Goal: Information Seeking & Learning: Learn about a topic

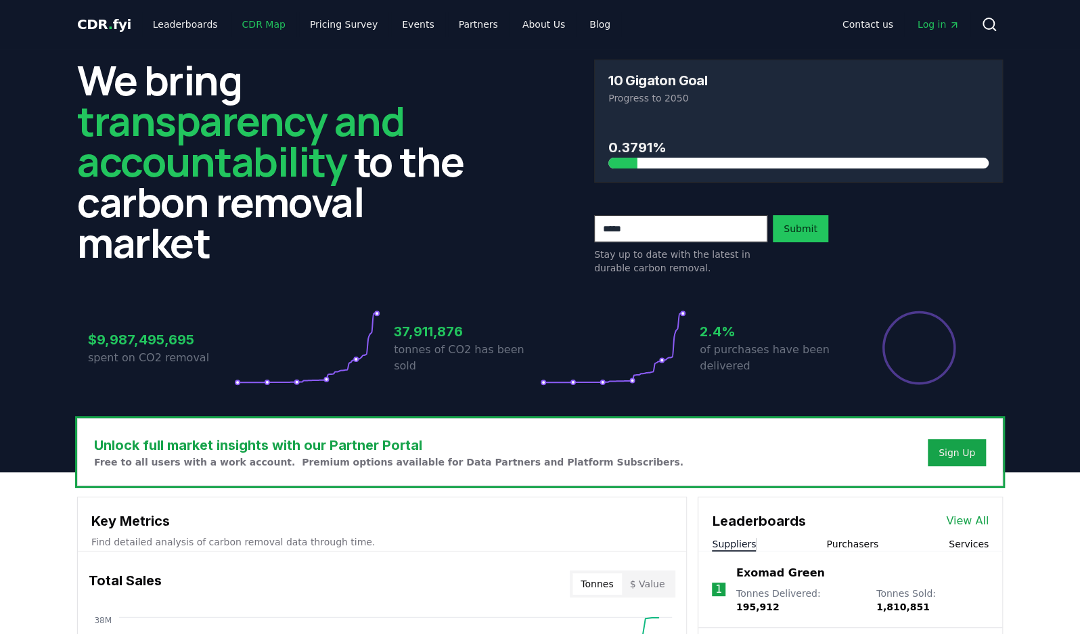
click at [261, 22] on link "CDR Map" at bounding box center [263, 24] width 65 height 24
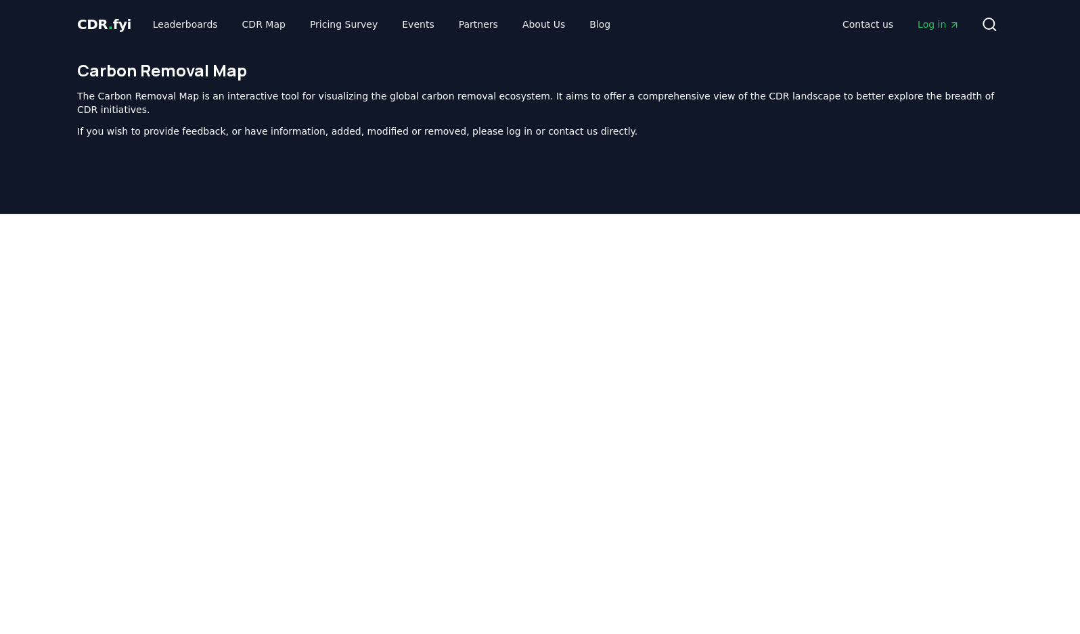
click at [1059, 389] on div at bounding box center [540, 531] width 1080 height 634
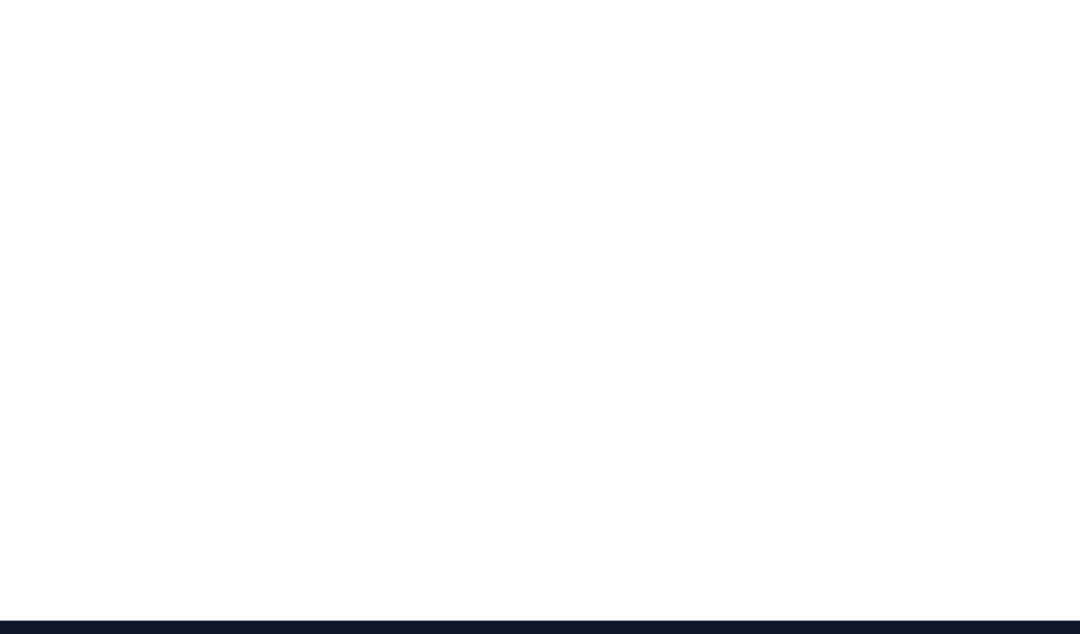
scroll to position [246, 0]
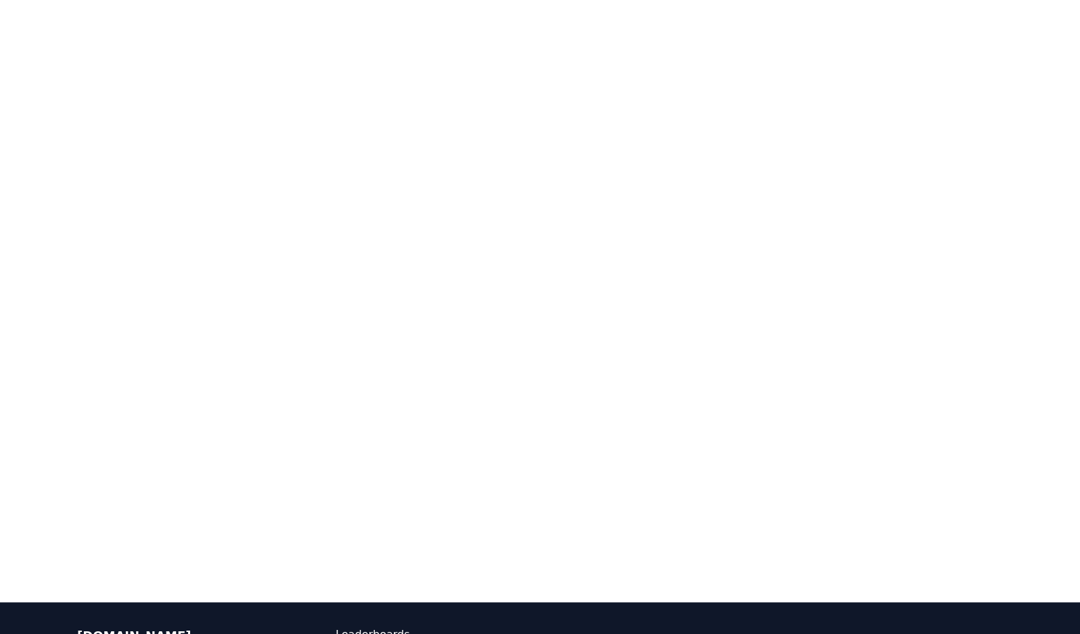
click at [1055, 394] on div at bounding box center [540, 285] width 1080 height 634
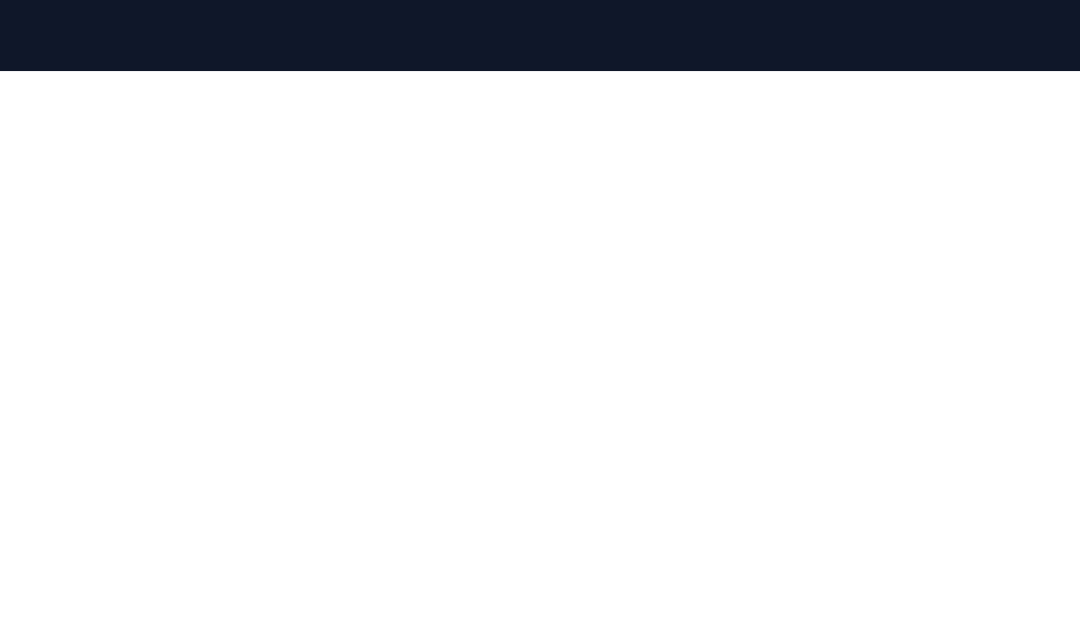
scroll to position [152, 0]
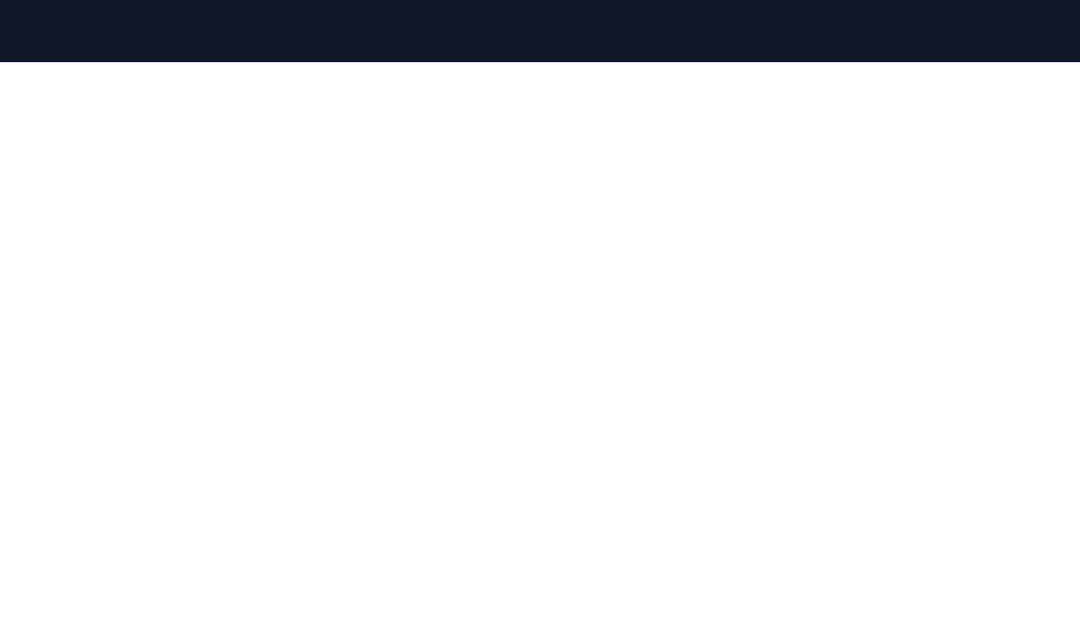
click at [1048, 325] on div at bounding box center [540, 379] width 1080 height 634
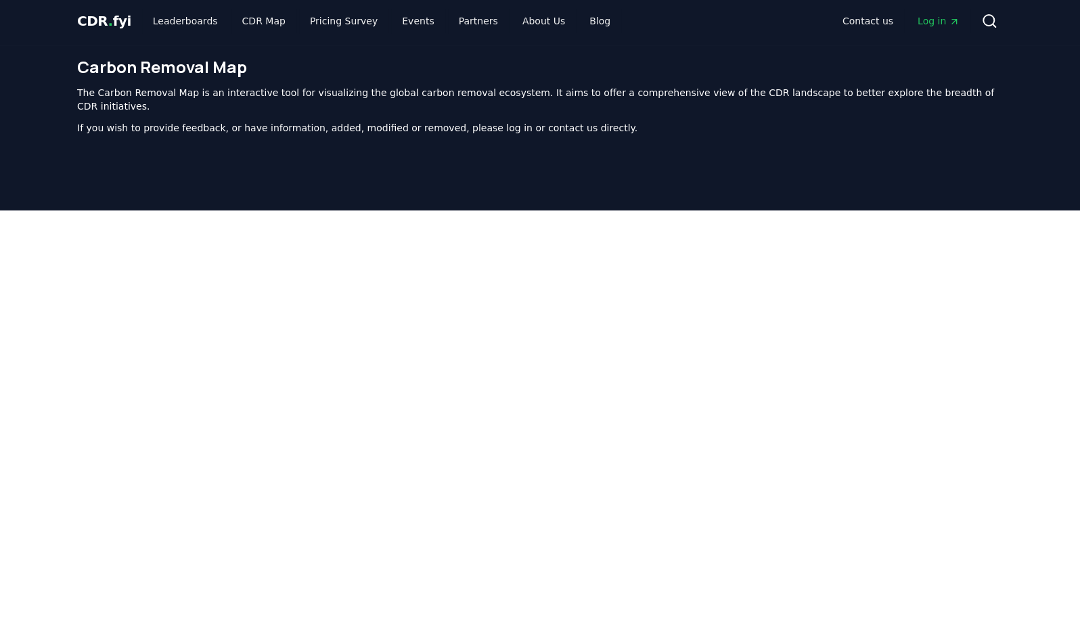
scroll to position [0, 0]
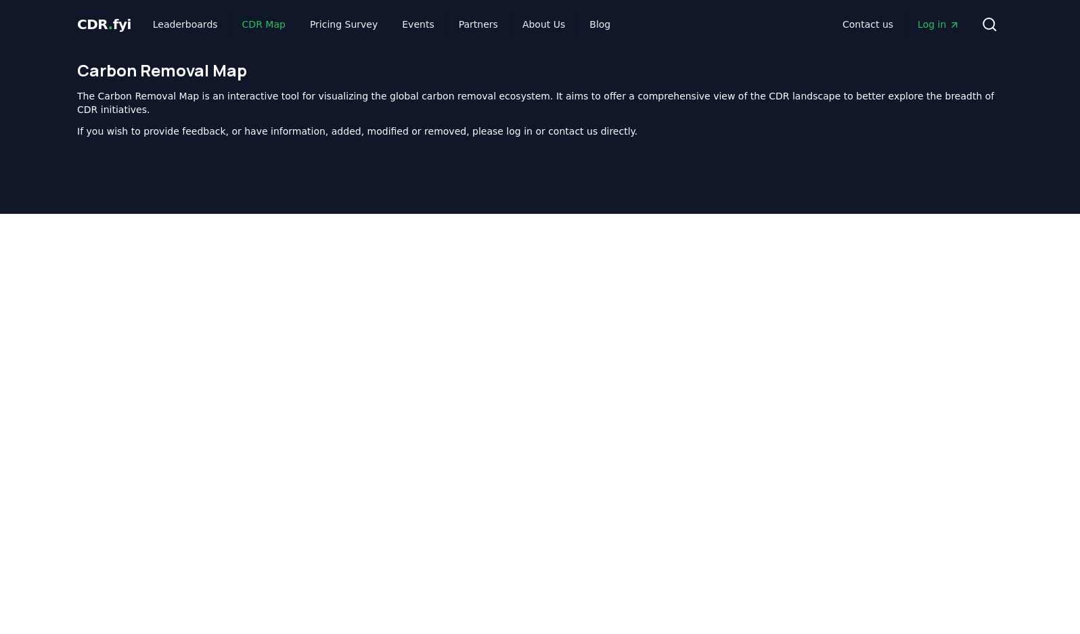
click at [254, 34] on link "CDR Map" at bounding box center [263, 24] width 65 height 24
click at [195, 30] on link "Leaderboards" at bounding box center [185, 24] width 87 height 24
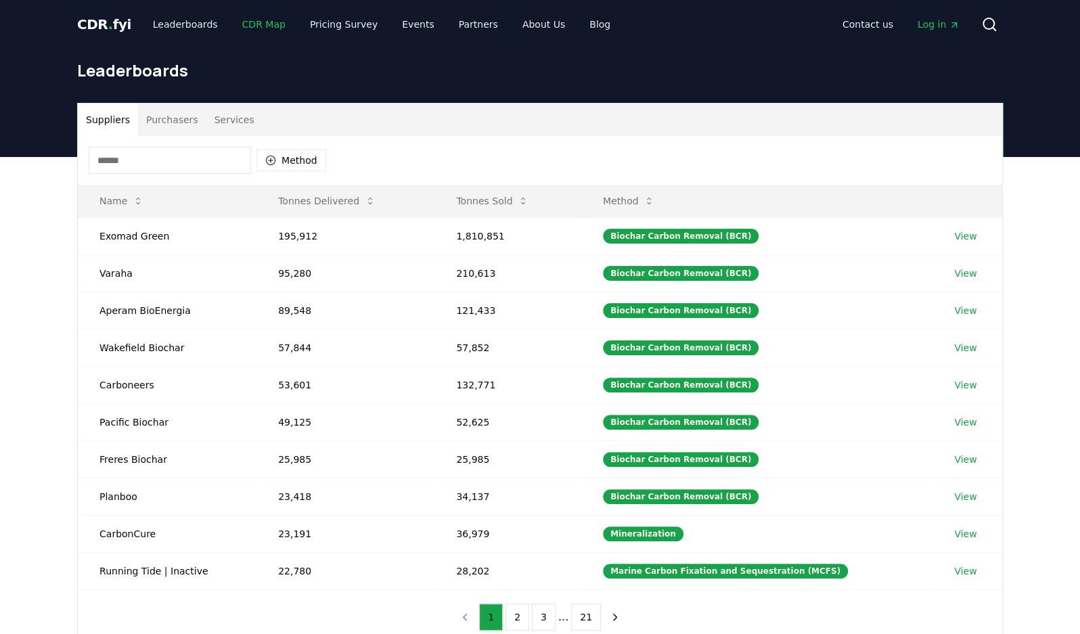
click at [264, 24] on link "CDR Map" at bounding box center [263, 24] width 65 height 24
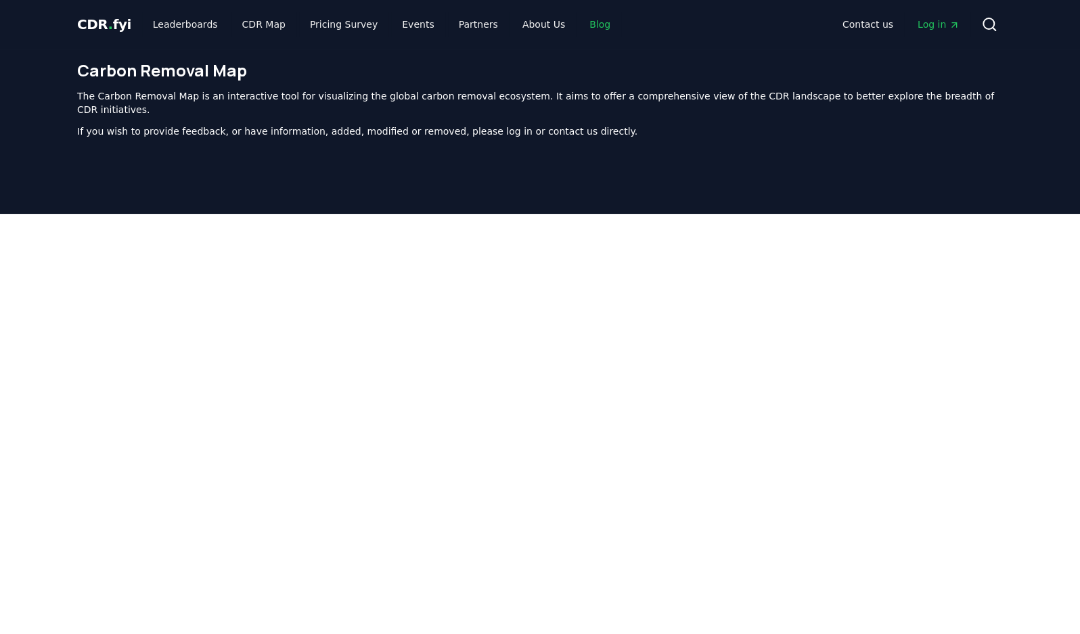
click at [578, 32] on link "Blog" at bounding box center [599, 24] width 43 height 24
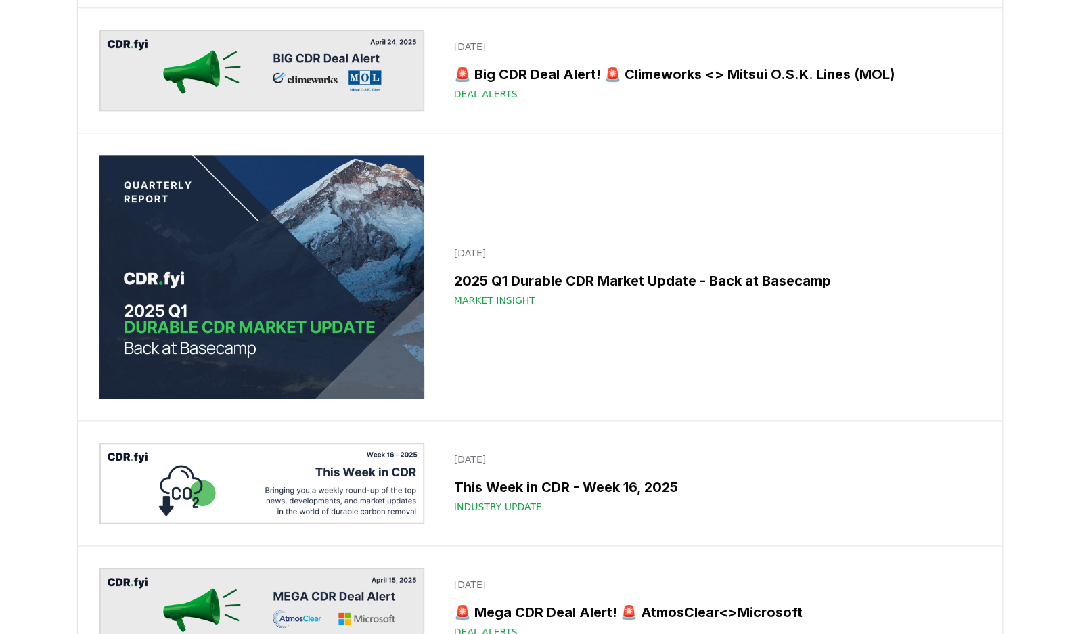
scroll to position [6833, 0]
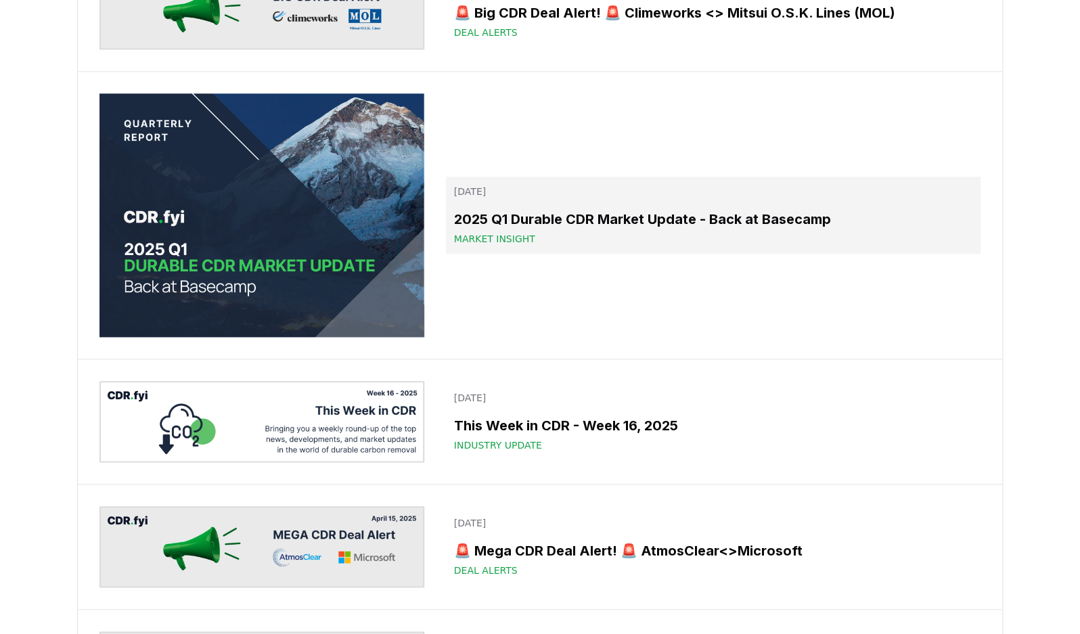
click at [642, 209] on h3 "2025 Q1 Durable CDR Market Update - Back at Basecamp" at bounding box center [713, 219] width 518 height 20
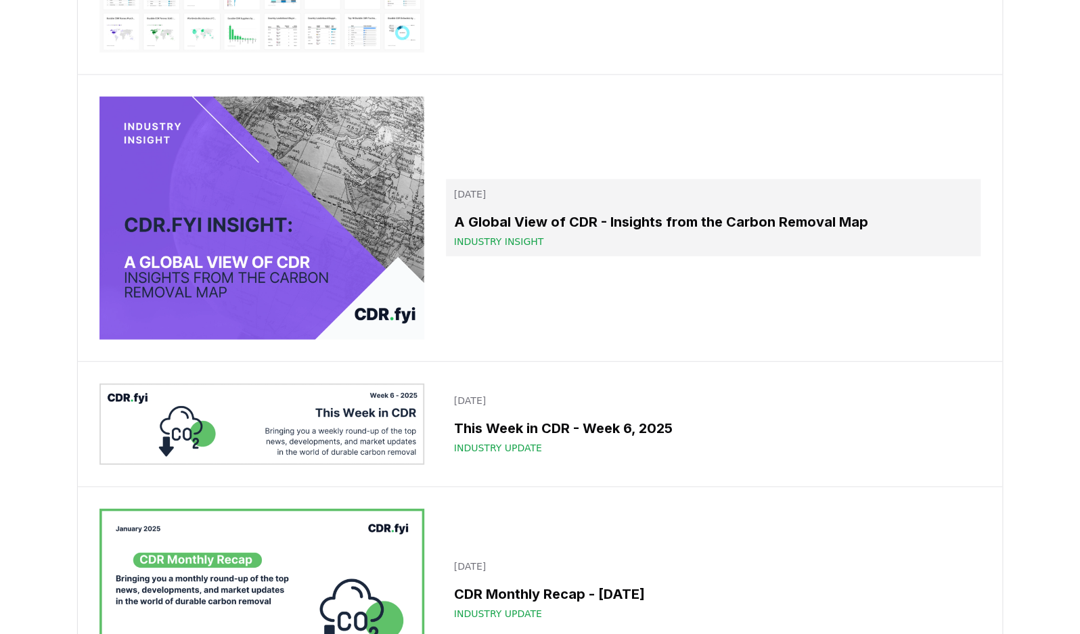
scroll to position [10768, 0]
click at [680, 212] on h3 "A Global View of CDR - Insights from the Carbon Removal Map" at bounding box center [713, 222] width 518 height 20
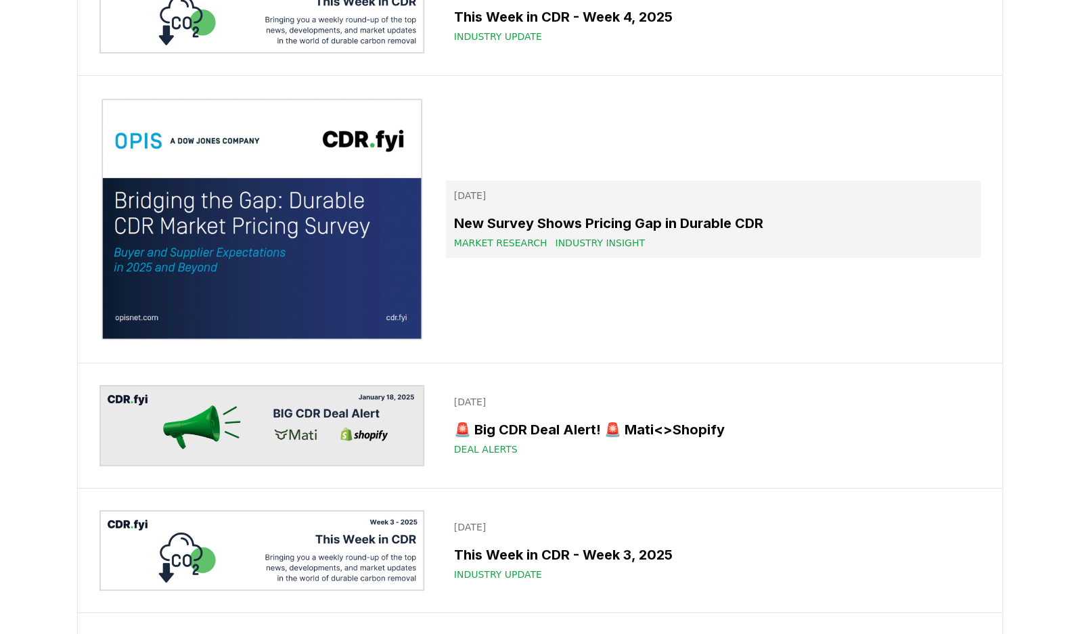
scroll to position [11753, 0]
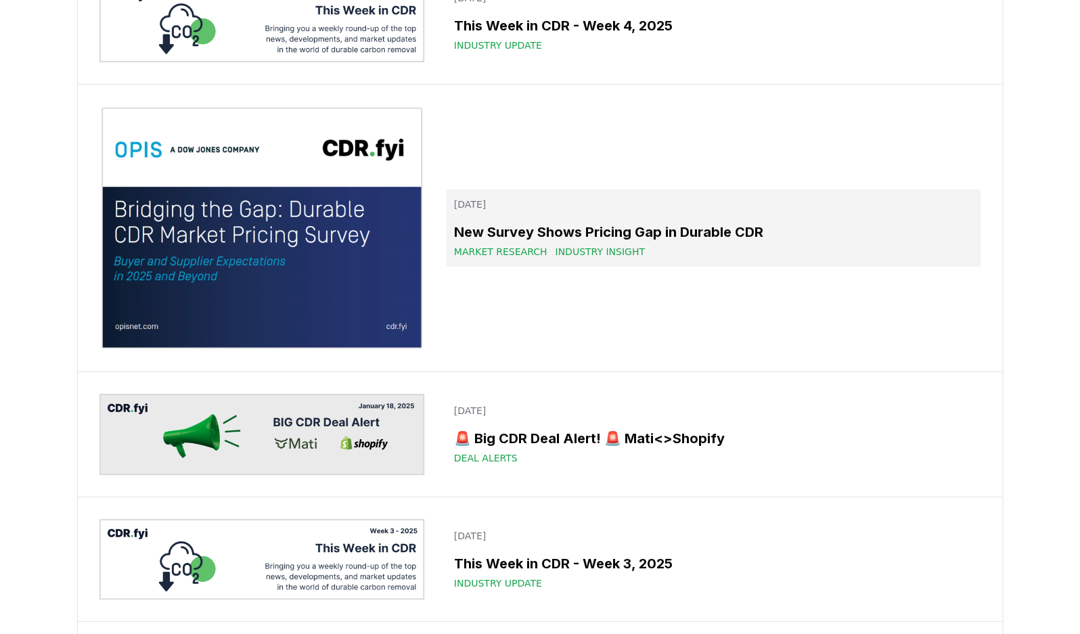
click at [642, 224] on h3 "New Survey Shows Pricing Gap in Durable CDR" at bounding box center [713, 232] width 518 height 20
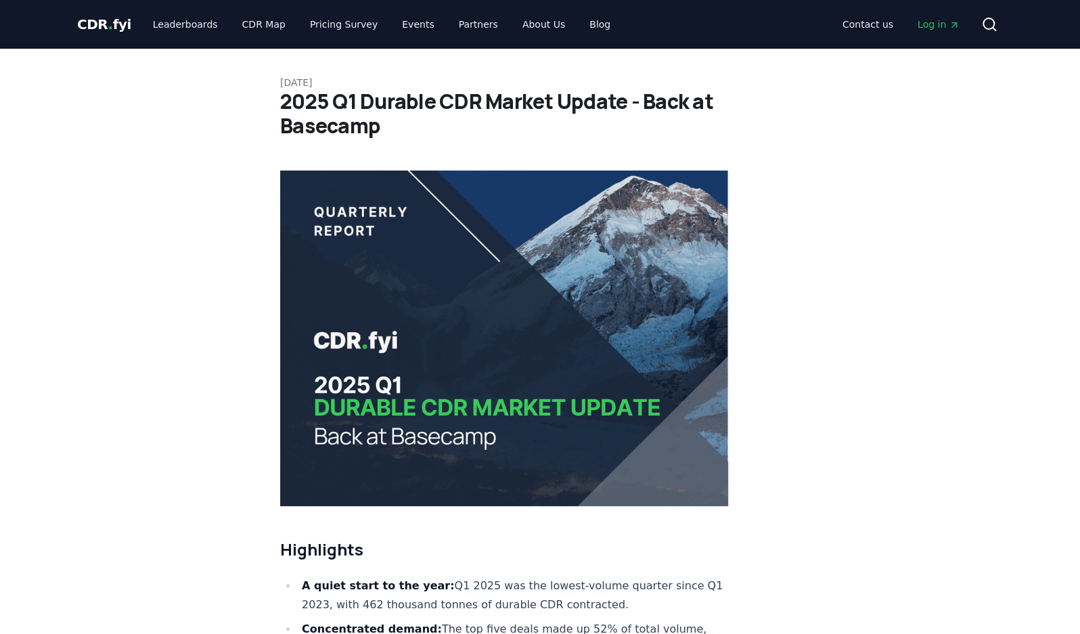
click at [550, 267] on img at bounding box center [504, 337] width 448 height 335
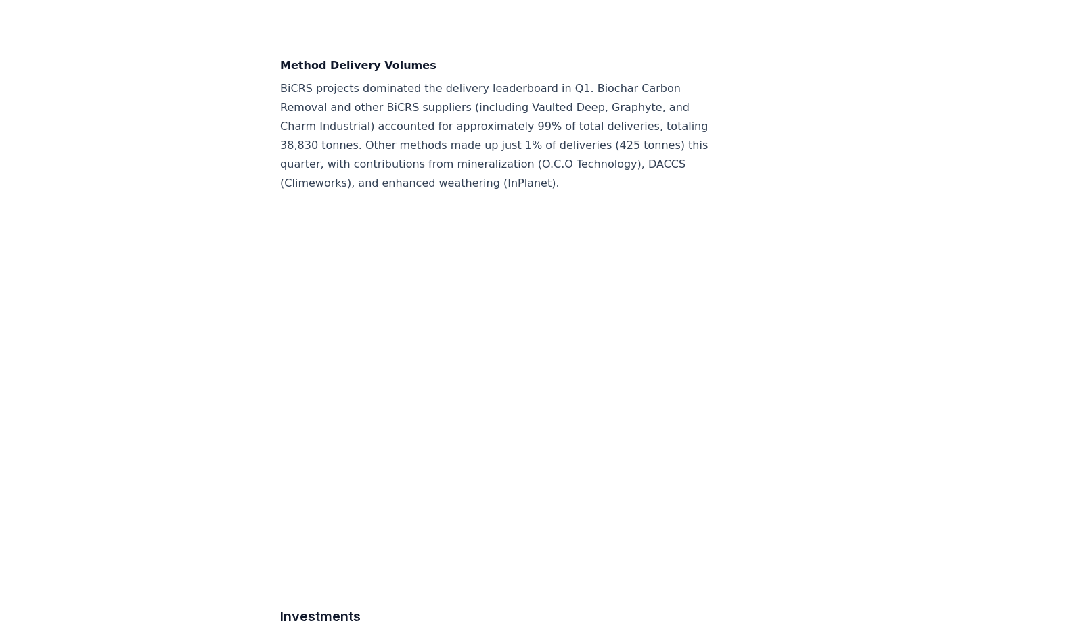
scroll to position [6405, 0]
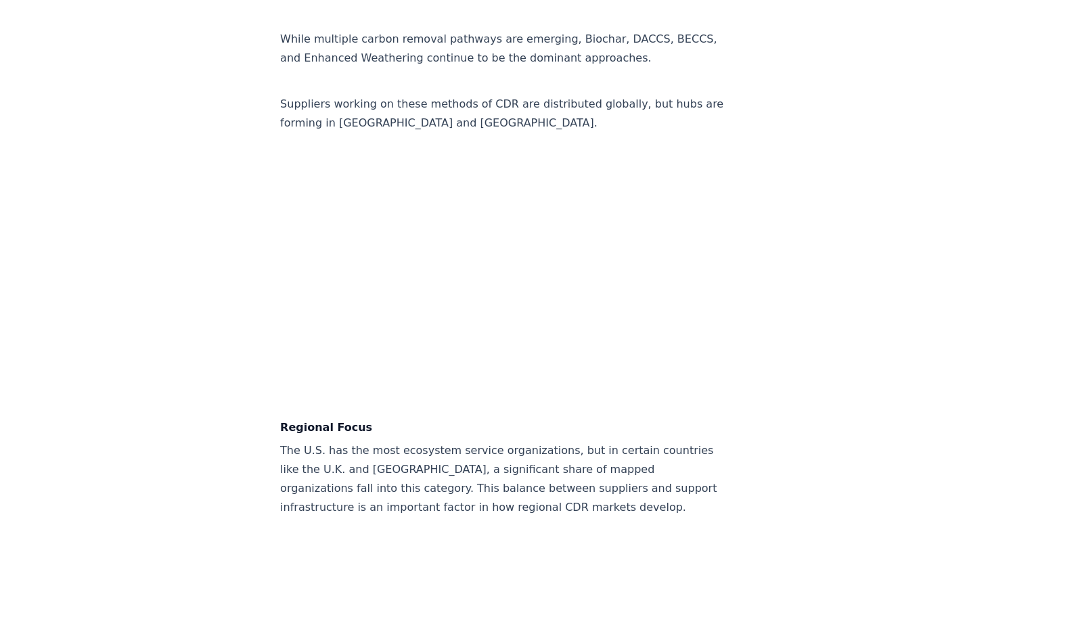
scroll to position [2417, 0]
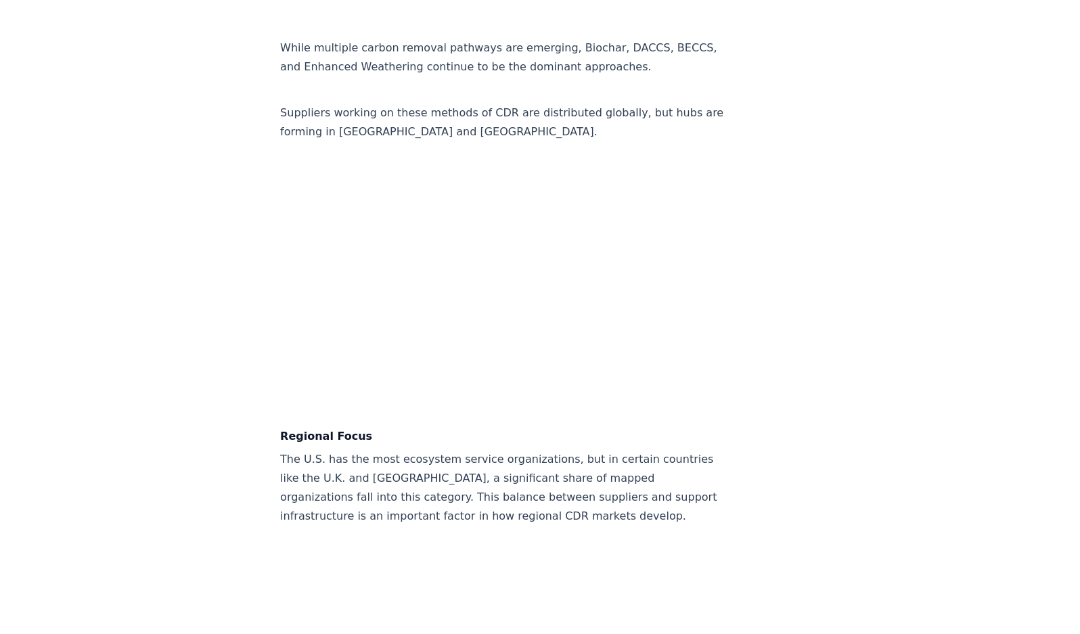
click at [781, 252] on article "February 13, 2025 A Global View of CDR - Insights from the Carbon Removal Map T…" at bounding box center [539, 281] width 519 height 5300
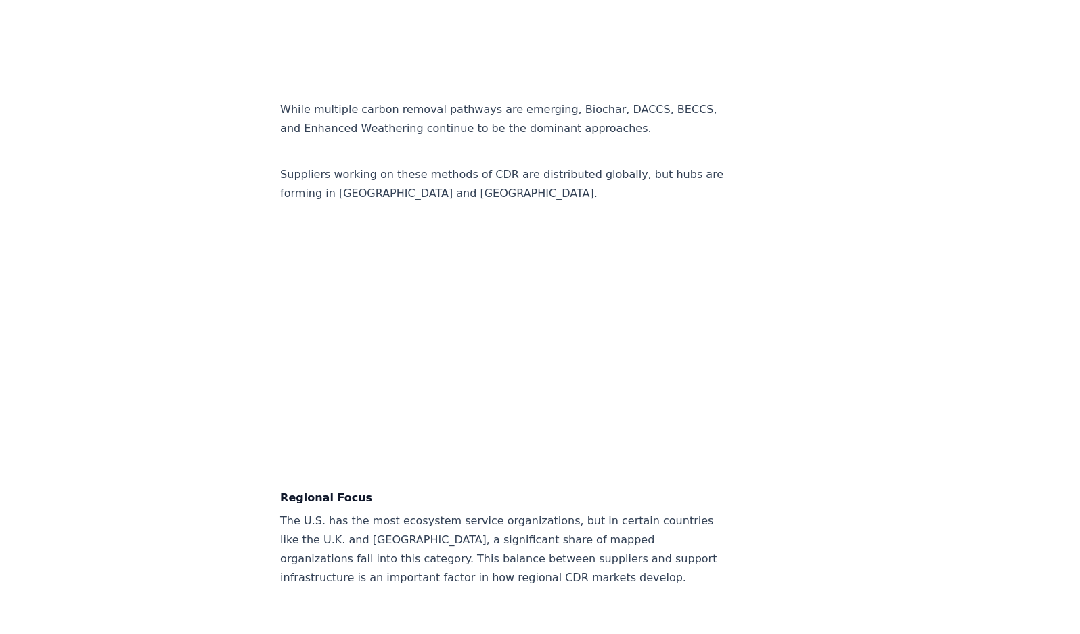
click at [385, 490] on h4 "Regional Focus" at bounding box center [504, 498] width 448 height 16
click at [775, 317] on article "February 13, 2025 A Global View of CDR - Insights from the Carbon Removal Map T…" at bounding box center [539, 343] width 519 height 5300
drag, startPoint x: 1000, startPoint y: 373, endPoint x: 897, endPoint y: 377, distance: 103.6
click at [1000, 373] on div "February 13, 2025 A Global View of CDR - Insights from the Carbon Removal Map T…" at bounding box center [539, 343] width 947 height 5300
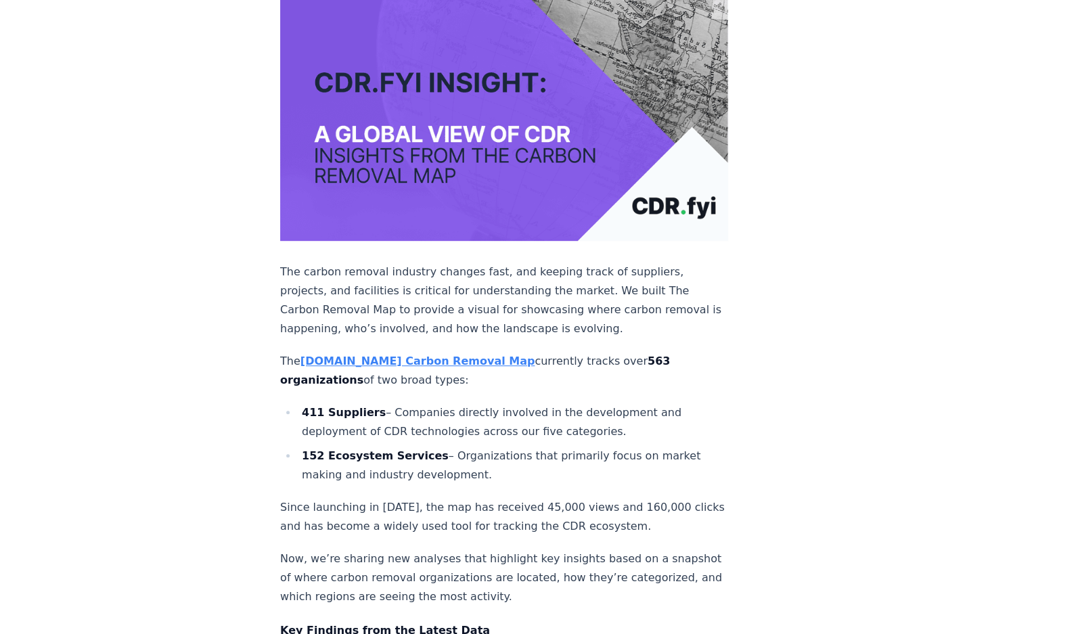
scroll to position [0, 0]
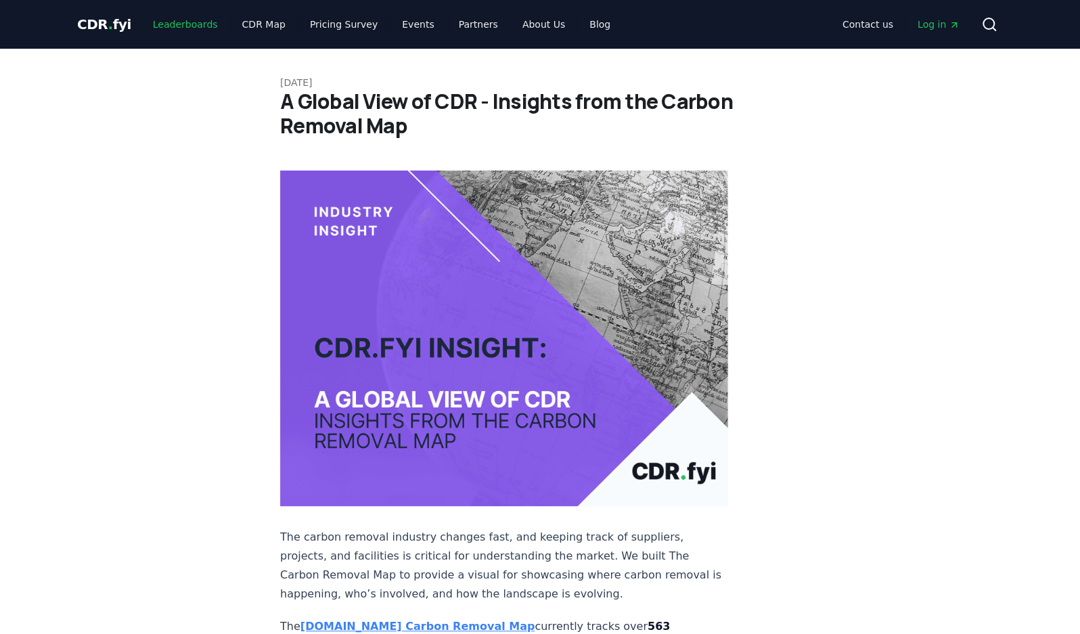
click at [189, 30] on link "Leaderboards" at bounding box center [185, 24] width 87 height 24
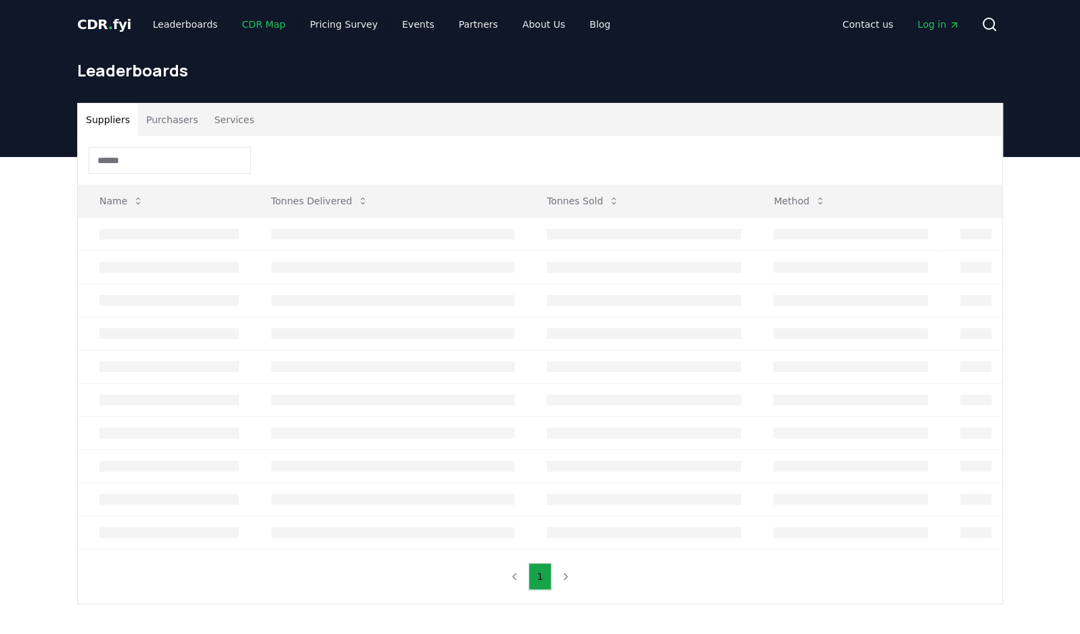
click at [235, 19] on link "CDR Map" at bounding box center [263, 24] width 65 height 24
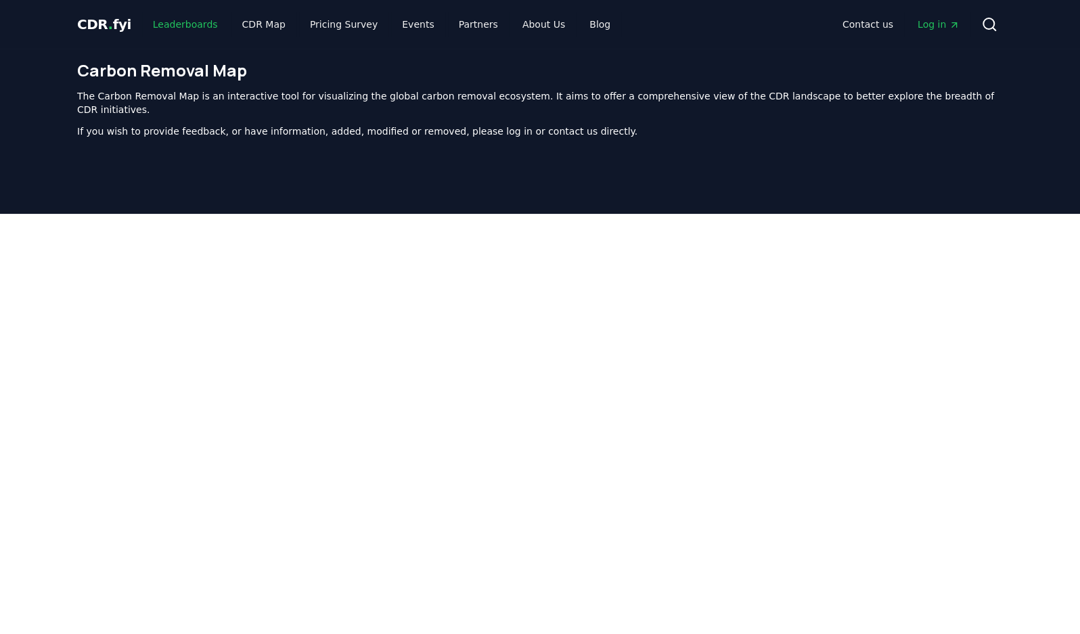
click at [196, 18] on link "Leaderboards" at bounding box center [185, 24] width 87 height 24
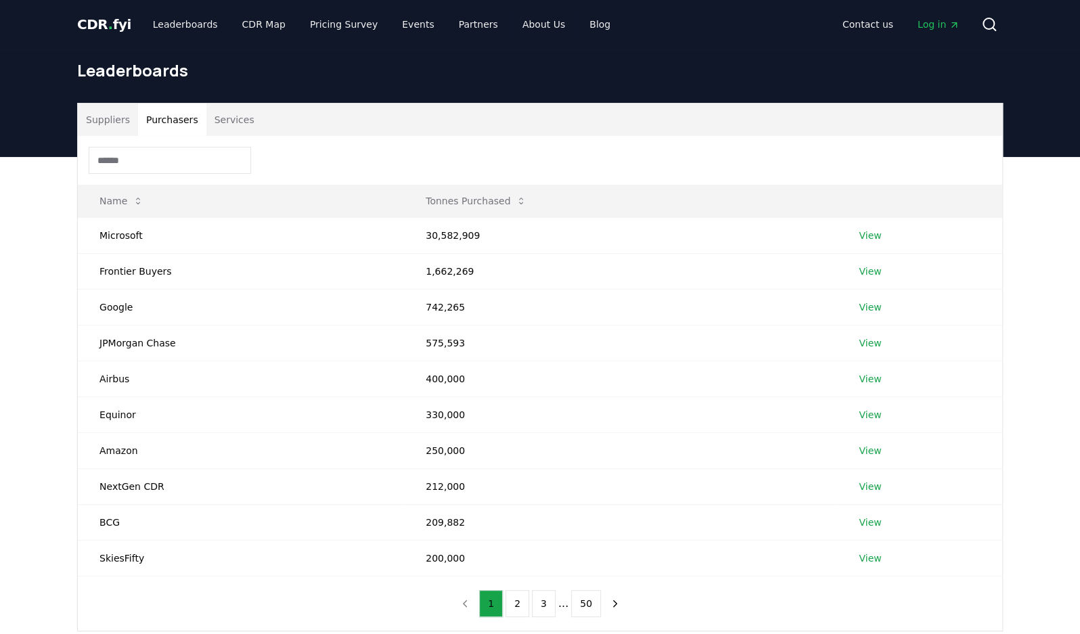
click at [162, 117] on button "Purchasers" at bounding box center [172, 119] width 68 height 32
click at [234, 114] on button "Services" at bounding box center [234, 119] width 56 height 32
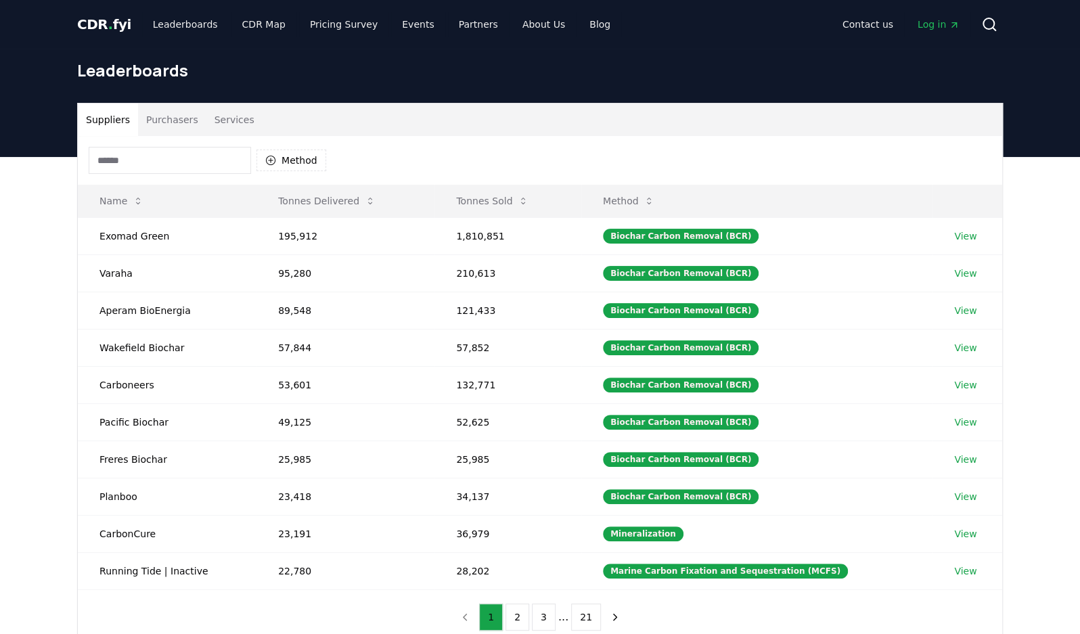
click at [104, 111] on button "Suppliers" at bounding box center [108, 119] width 60 height 32
click at [109, 24] on span "CDR . fyi" at bounding box center [104, 24] width 54 height 16
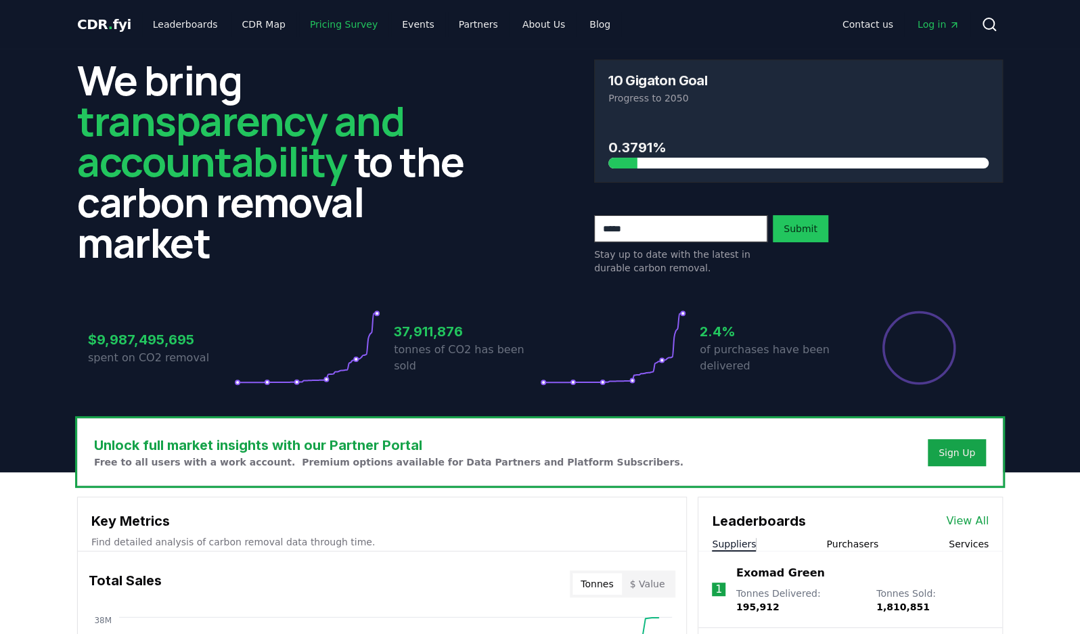
click at [299, 24] on link "Pricing Survey" at bounding box center [343, 24] width 89 height 24
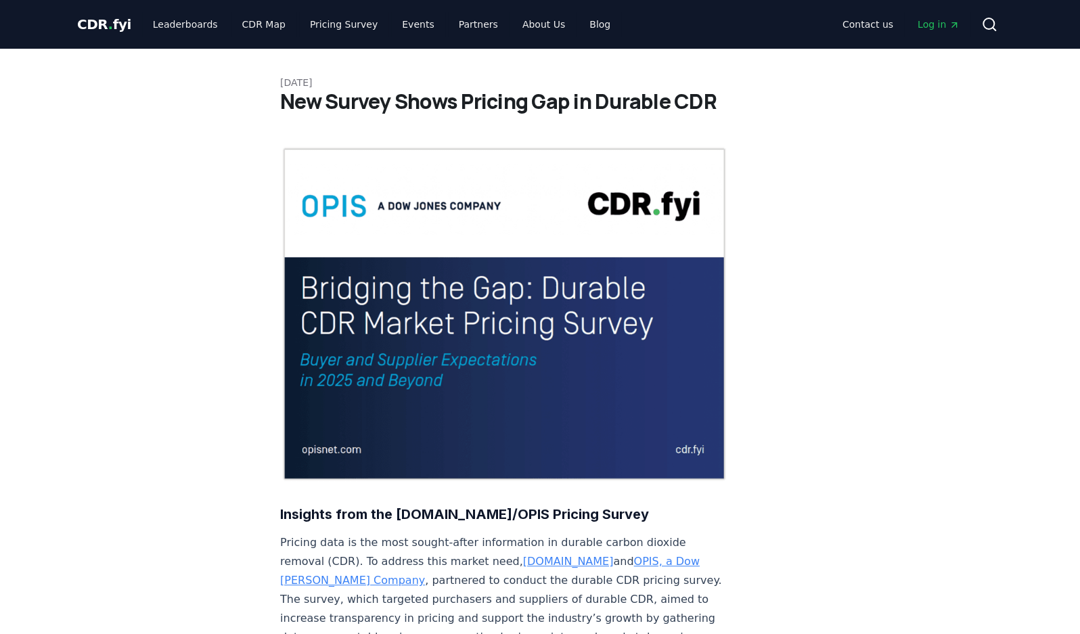
click at [582, 31] on link "Blog" at bounding box center [599, 24] width 43 height 24
click at [538, 34] on link "About Us" at bounding box center [543, 24] width 64 height 24
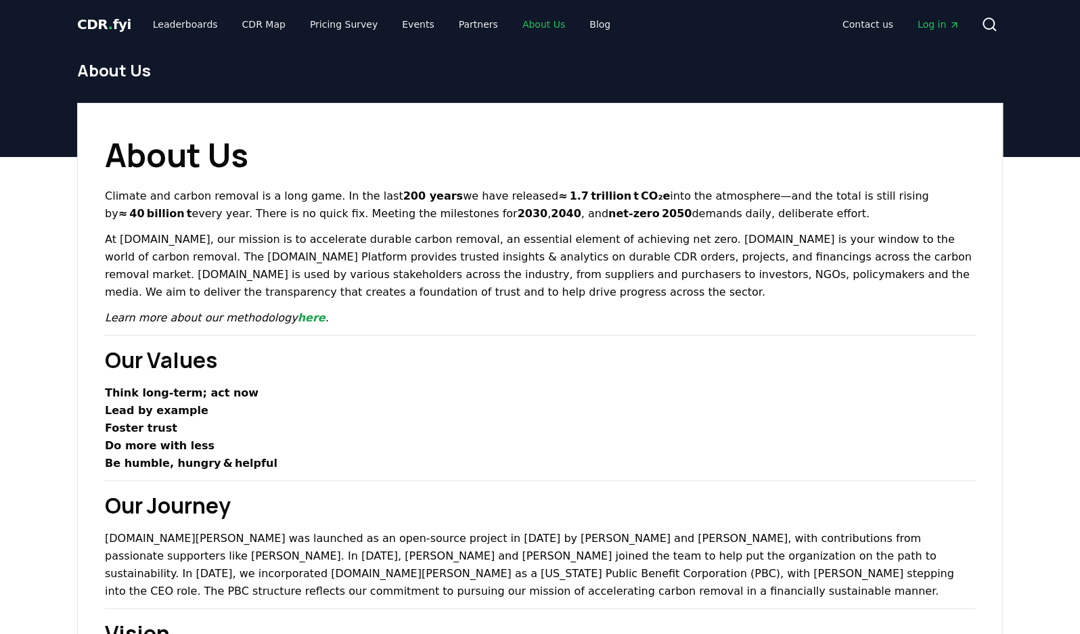
click at [538, 34] on link "About Us" at bounding box center [543, 24] width 64 height 24
click at [455, 25] on link "Partners" at bounding box center [478, 24] width 61 height 24
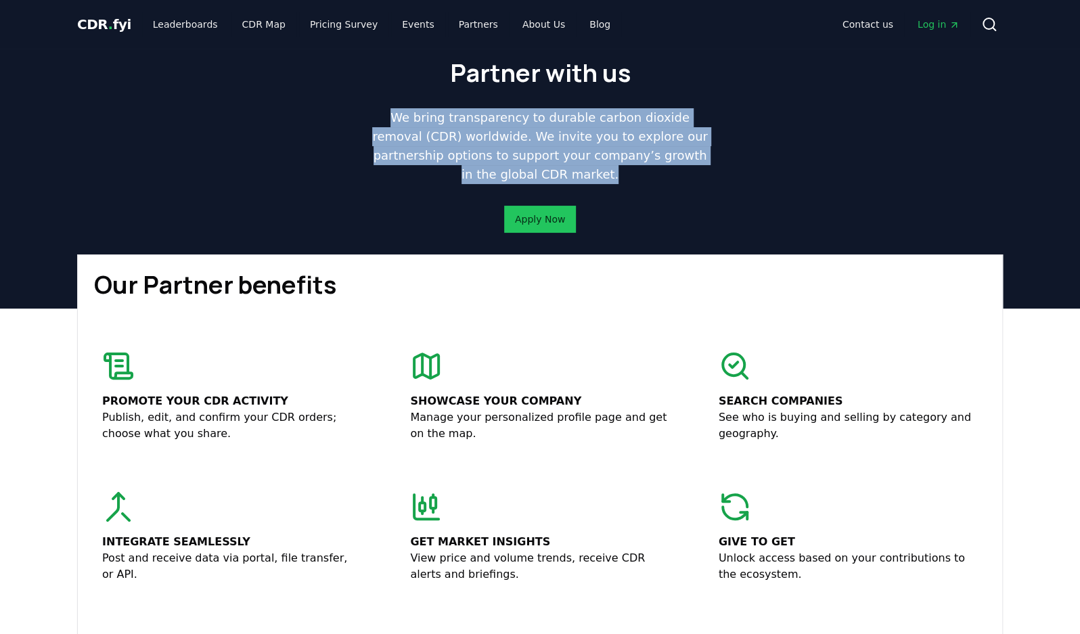
drag, startPoint x: 383, startPoint y: 78, endPoint x: 666, endPoint y: 219, distance: 316.1
click at [666, 219] on div "Partner with us We bring transparency to durable carbon dioxide removal (CDR) w…" at bounding box center [540, 146] width 346 height 173
drag, startPoint x: 666, startPoint y: 219, endPoint x: 666, endPoint y: 230, distance: 10.8
click at [665, 219] on div "Partner with us We bring transparency to durable carbon dioxide removal (CDR) w…" at bounding box center [540, 146] width 346 height 173
click at [400, 84] on div "Partner with us We bring transparency to durable carbon dioxide removal (CDR) w…" at bounding box center [540, 146] width 346 height 173
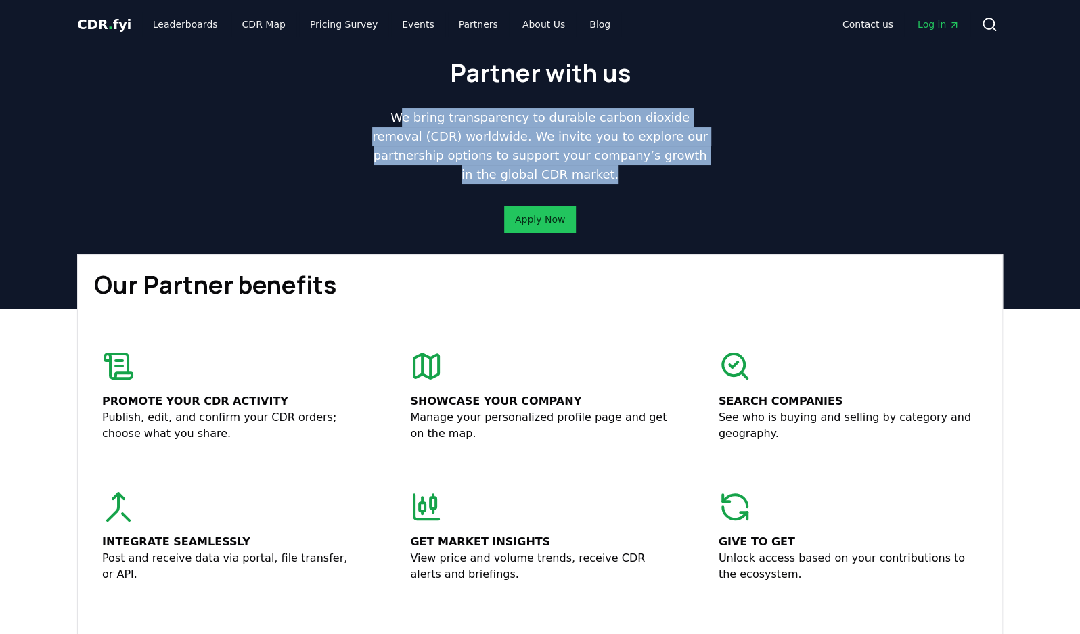
drag, startPoint x: 402, startPoint y: 68, endPoint x: 671, endPoint y: 229, distance: 313.1
click at [671, 229] on div "Partner with us We bring transparency to durable carbon dioxide removal (CDR) w…" at bounding box center [540, 146] width 346 height 173
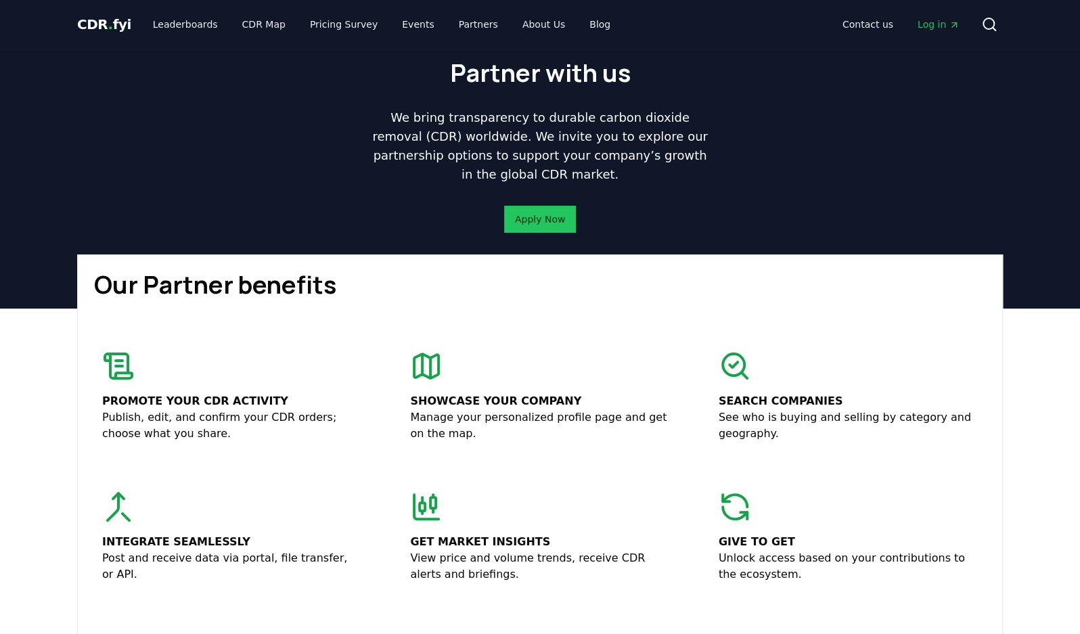
click at [940, 24] on span "Log in" at bounding box center [938, 25] width 42 height 14
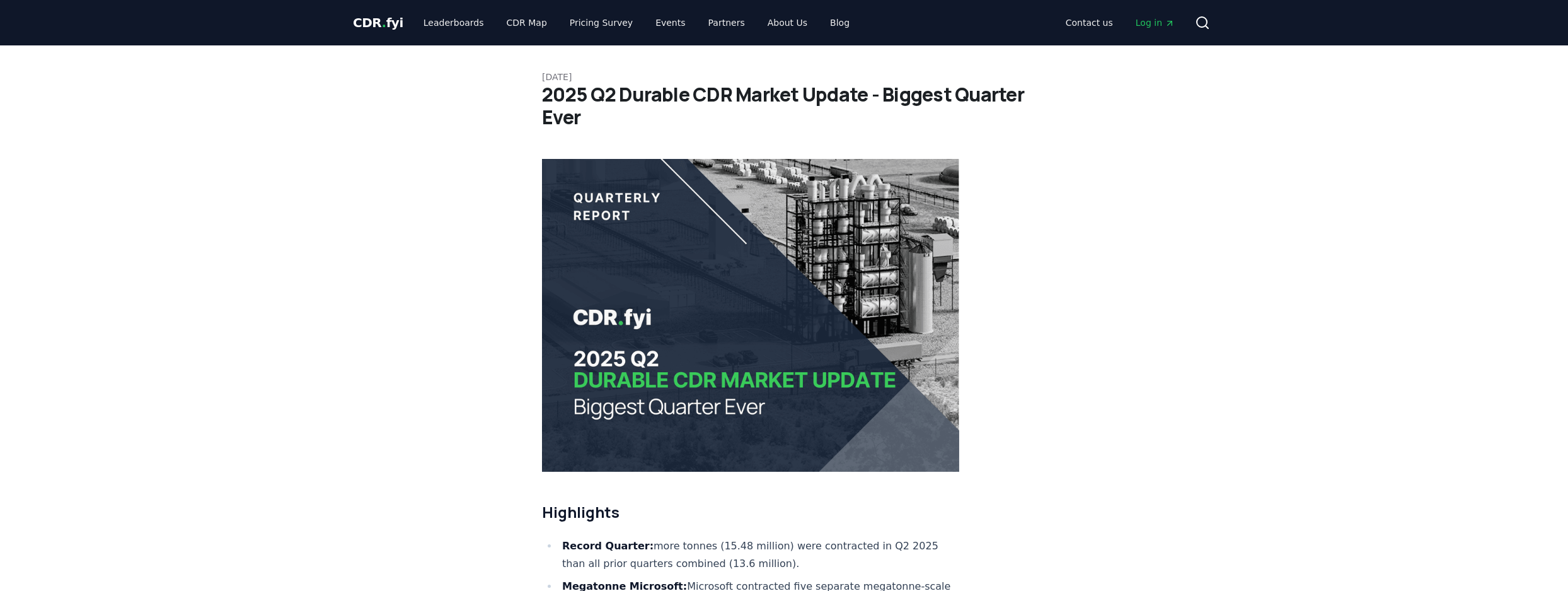
scroll to position [419, 0]
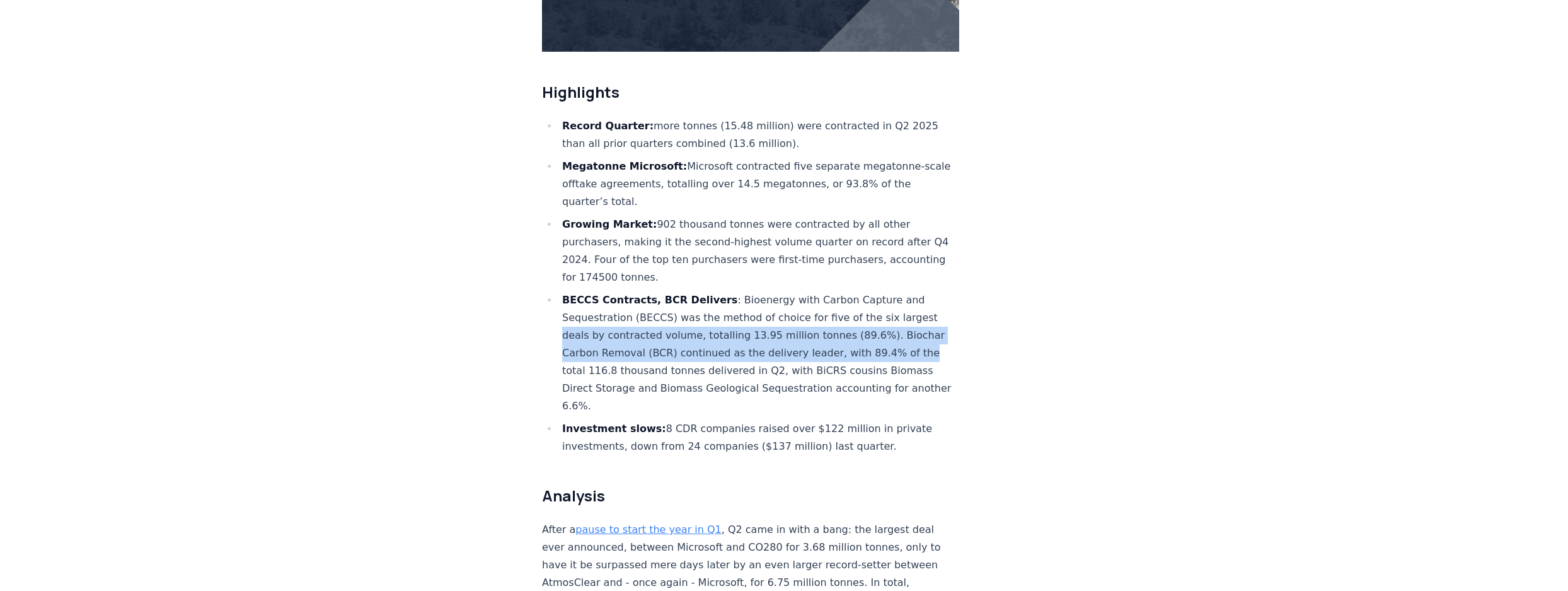
drag, startPoint x: 935, startPoint y: 285, endPoint x: 920, endPoint y: 315, distance: 33.5
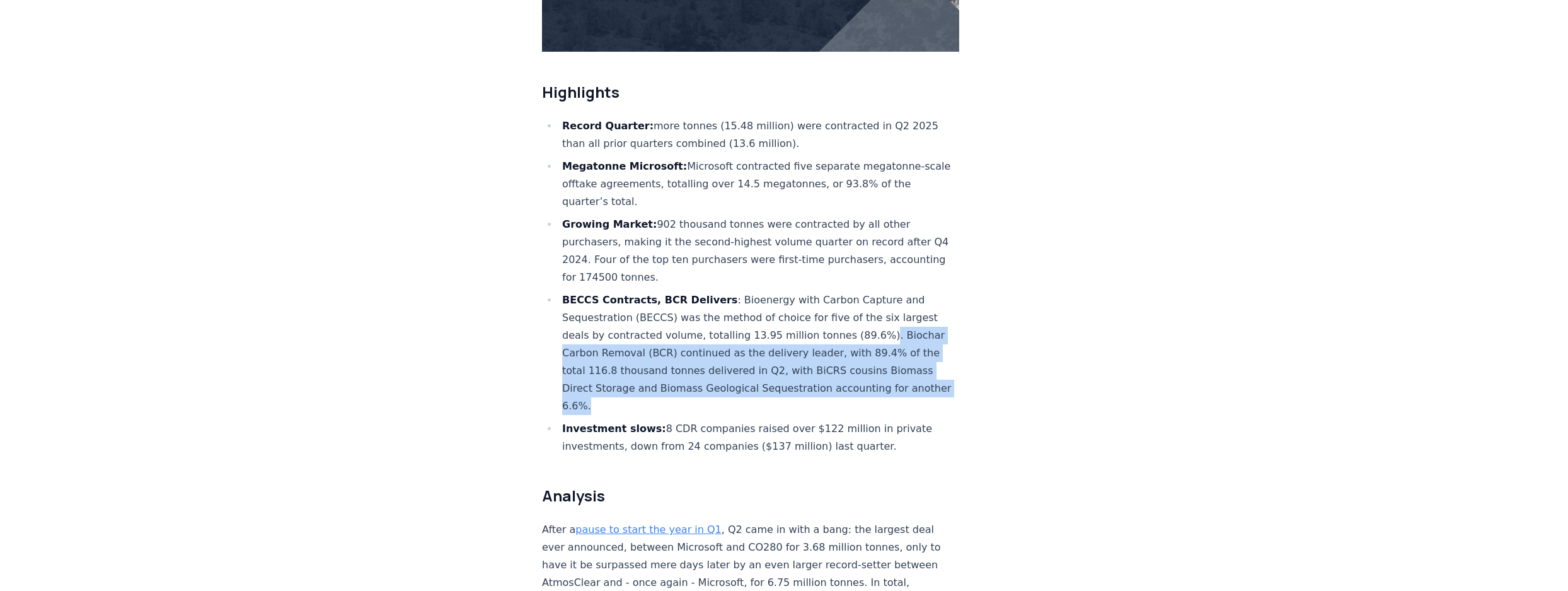
drag, startPoint x: 868, startPoint y: 291, endPoint x: 895, endPoint y: 364, distance: 77.8
click at [895, 364] on li "BECCS Contracts, BCR Delivers : Bioenergy with Carbon Capture and Sequestration…" at bounding box center [758, 353] width 401 height 124
drag, startPoint x: 885, startPoint y: 339, endPoint x: 871, endPoint y: 296, distance: 45.2
click at [871, 296] on li "BECCS Contracts, BCR Delivers : Bioenergy with Carbon Capture and Sequestration…" at bounding box center [758, 353] width 401 height 124
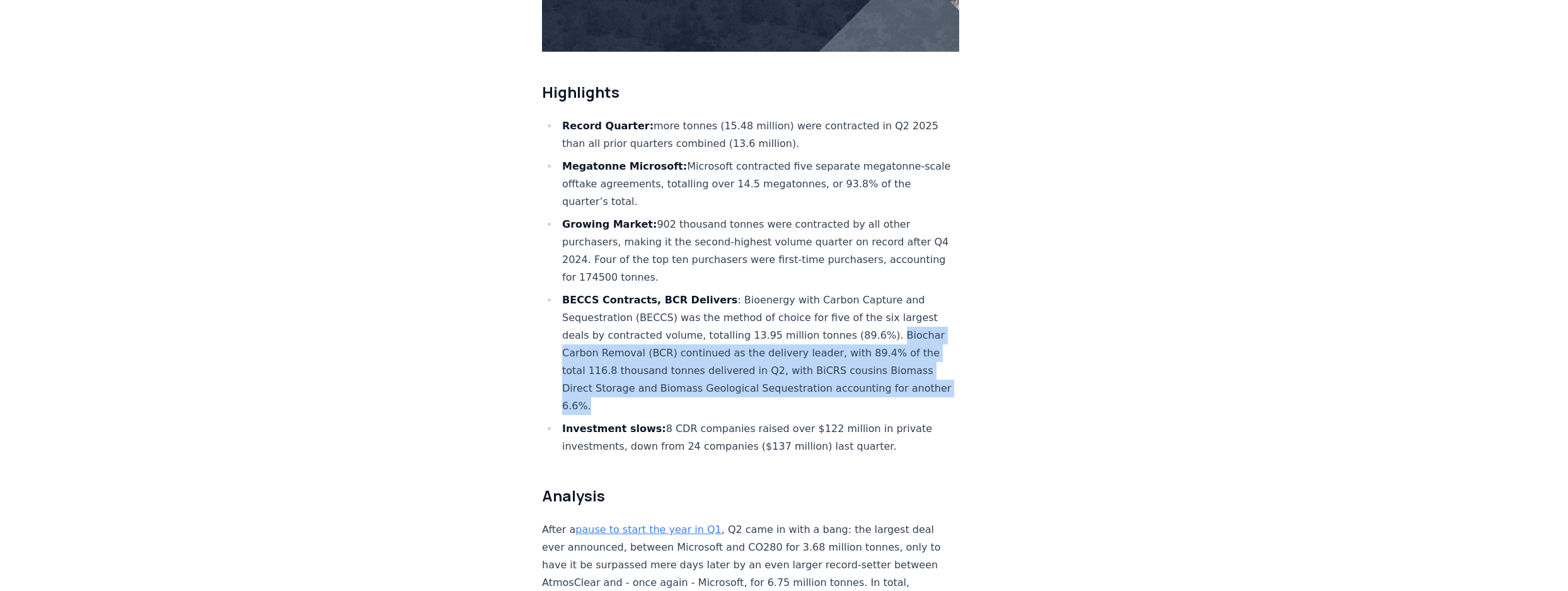
click at [798, 330] on li "BECCS Contracts, BCR Delivers : Bioenergy with Carbon Capture and Sequestration…" at bounding box center [758, 353] width 401 height 124
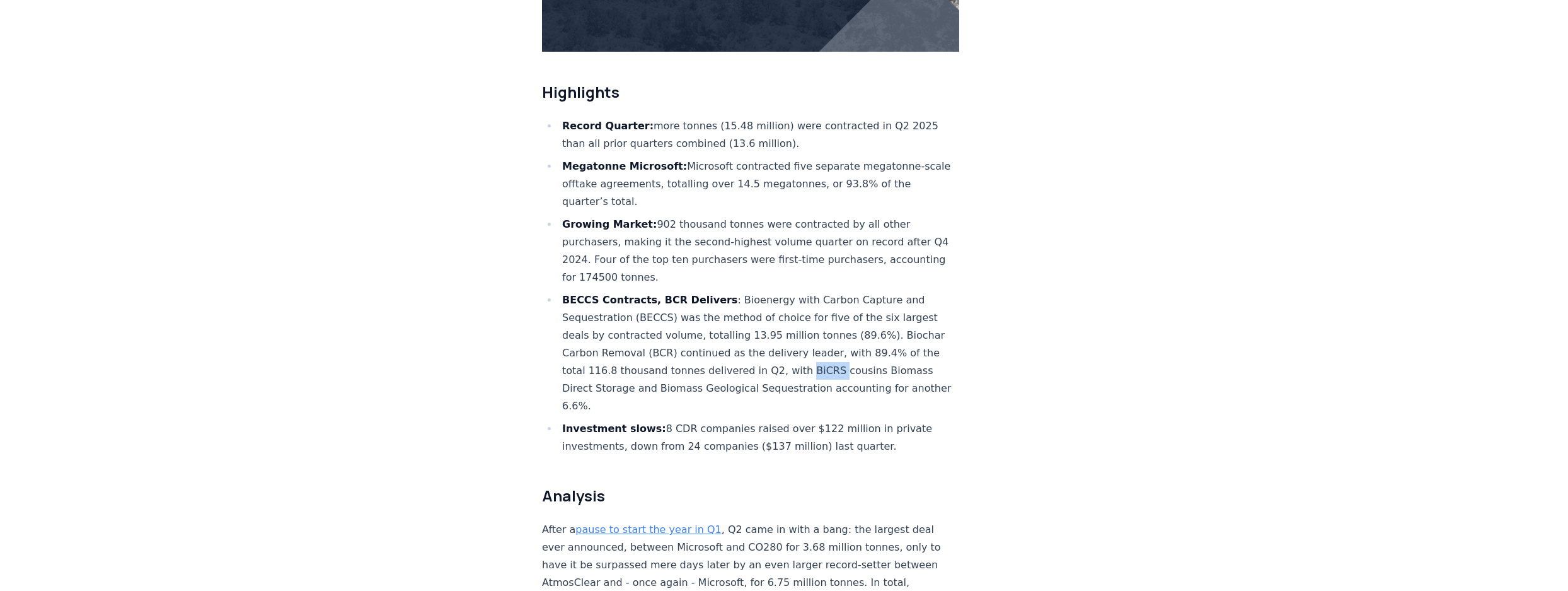
click at [798, 330] on li "BECCS Contracts, BCR Delivers : Bioenergy with Carbon Capture and Sequestration…" at bounding box center [758, 353] width 401 height 124
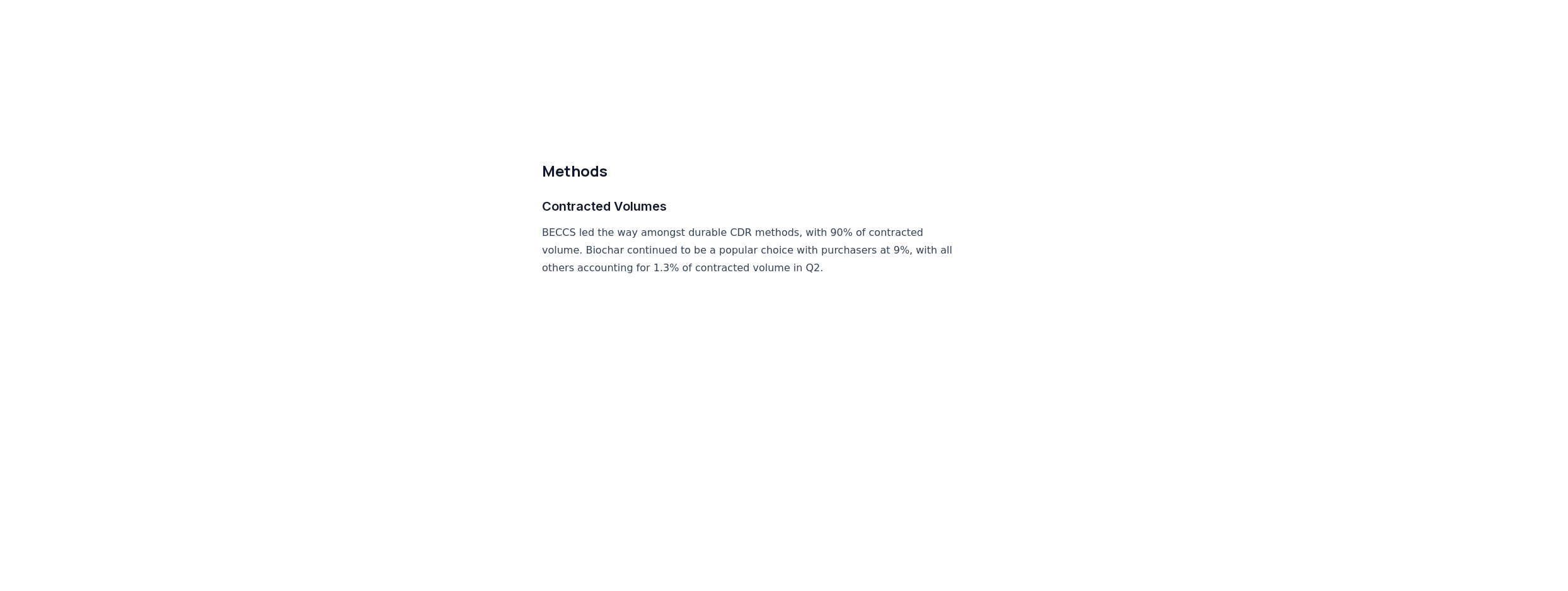
scroll to position [455, 0]
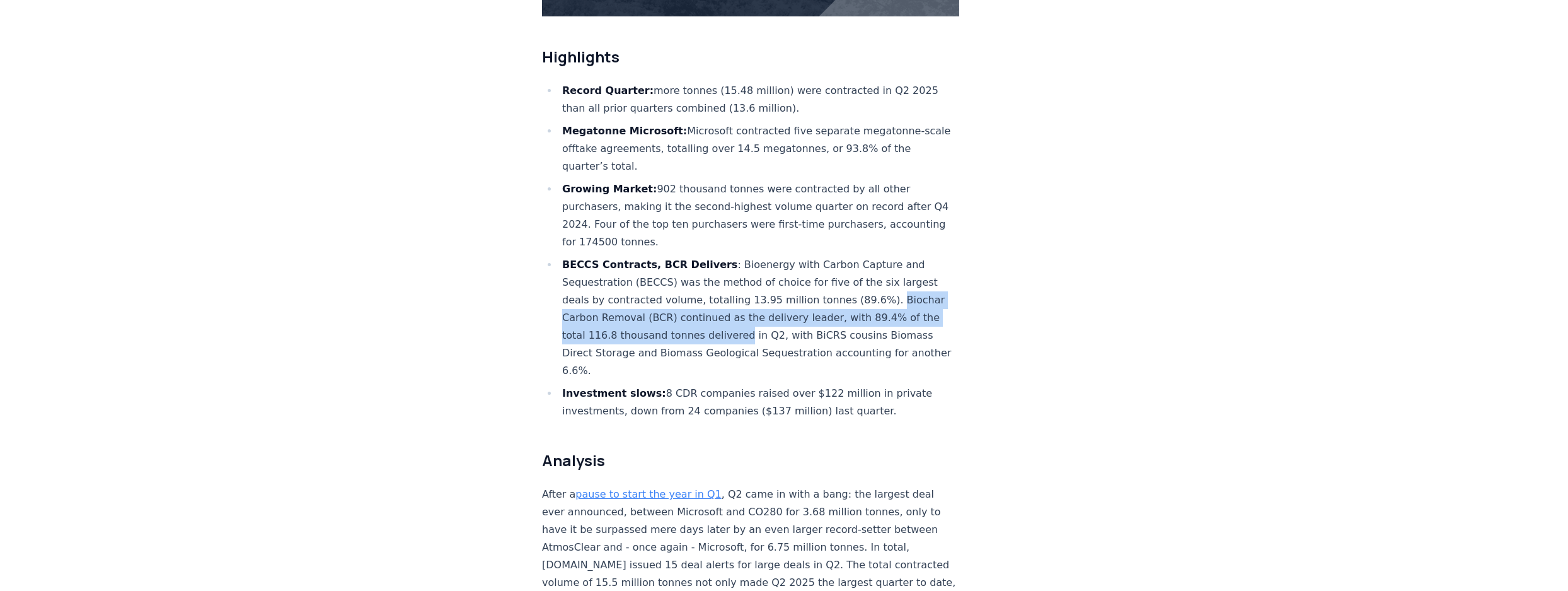
drag, startPoint x: 869, startPoint y: 262, endPoint x: 733, endPoint y: 292, distance: 139.3
click at [733, 292] on li "BECCS Contracts, BCR Delivers : Bioenergy with Carbon Capture and Sequestration…" at bounding box center [758, 318] width 401 height 124
copy li "Biochar Carbon Removal (BCR) continued as the delivery leader, with 89.4% of th…"
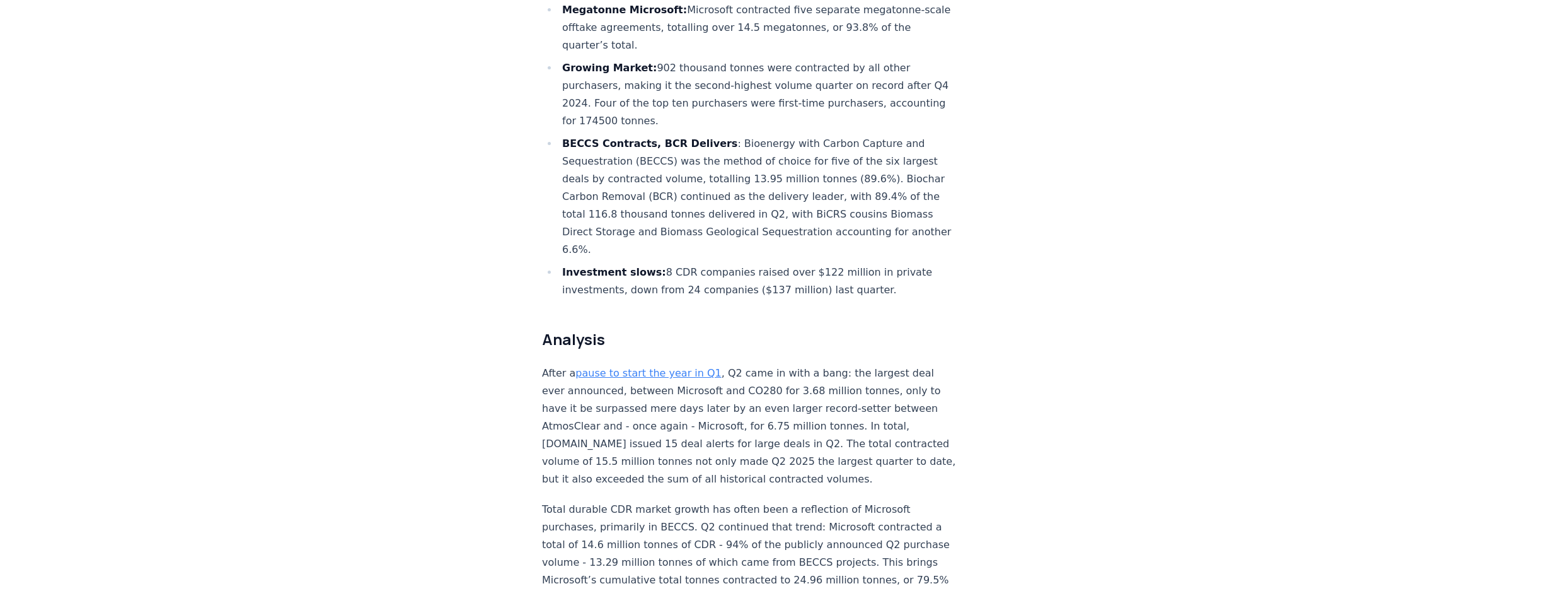
scroll to position [570, 0]
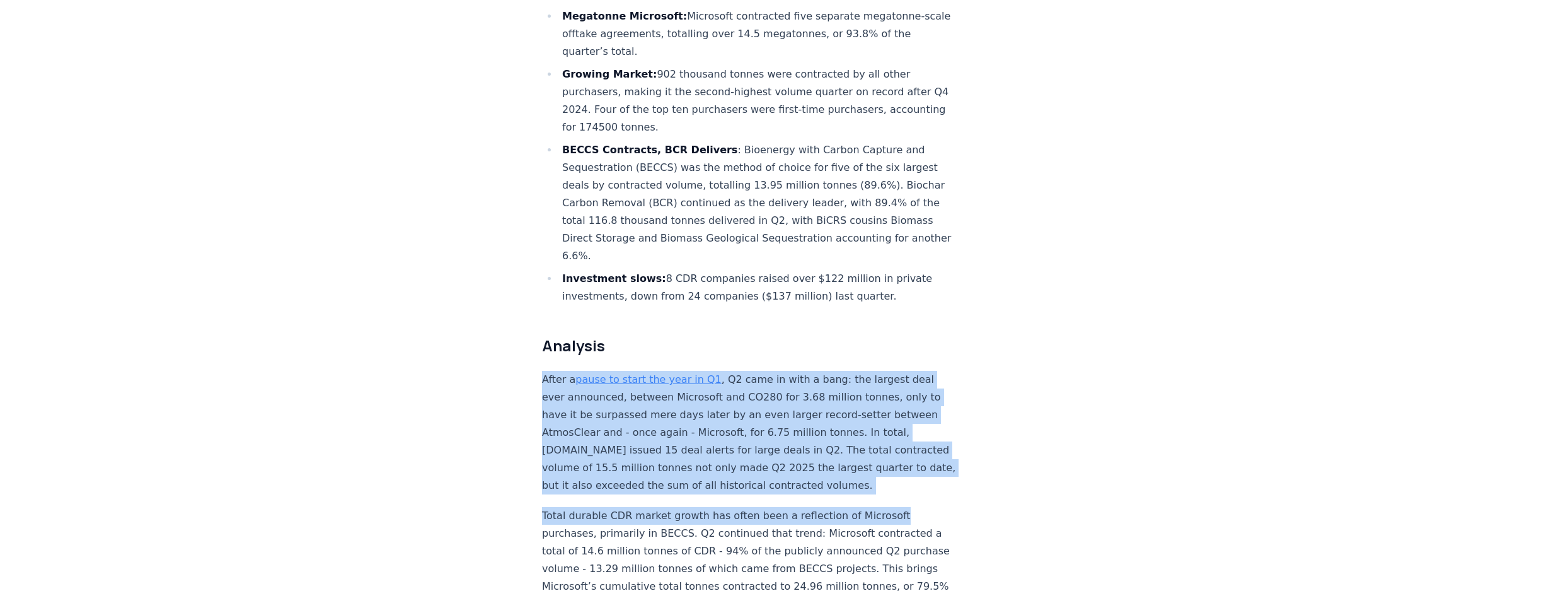
drag, startPoint x: 921, startPoint y: 304, endPoint x: 897, endPoint y: 472, distance: 169.7
click at [897, 507] on p "Total durable CDR market growth has often been a reflection of Microsoft purcha…" at bounding box center [751, 578] width 417 height 142
drag, startPoint x: 909, startPoint y: 425, endPoint x: 928, endPoint y: 305, distance: 121.5
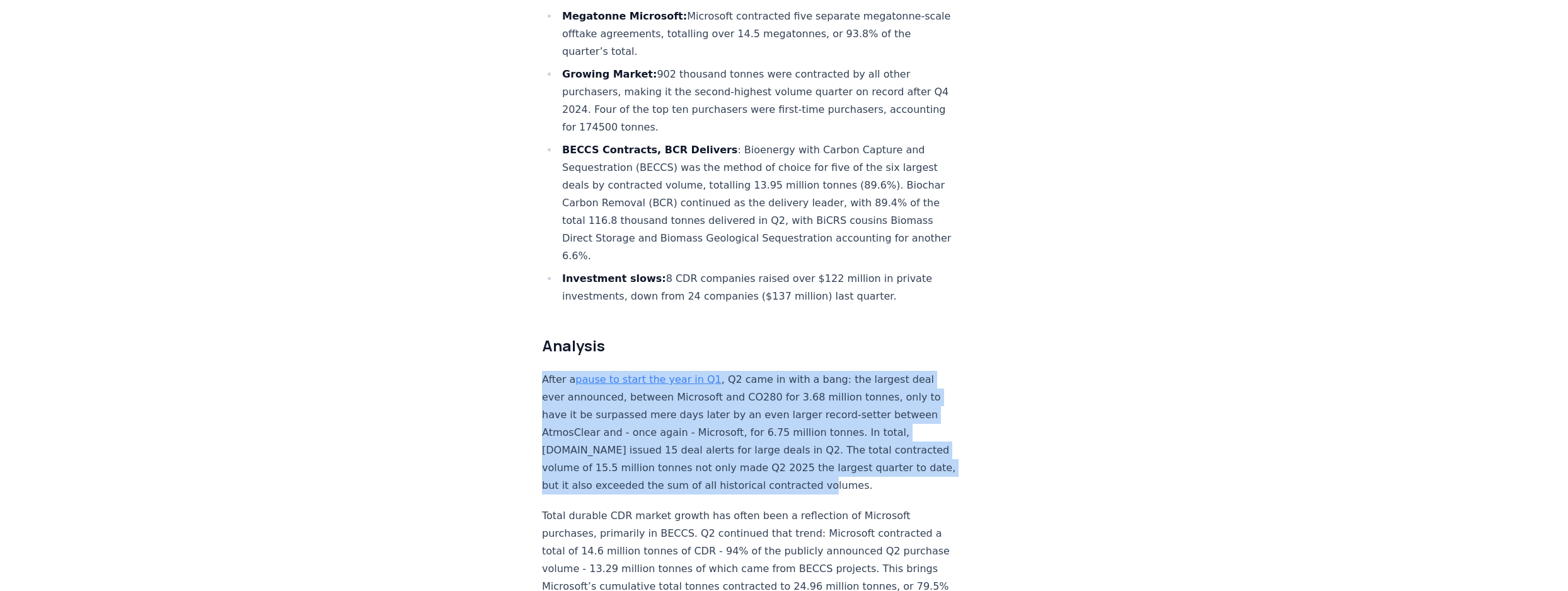
drag, startPoint x: 928, startPoint y: 305, endPoint x: 923, endPoint y: 436, distance: 131.1
drag, startPoint x: 922, startPoint y: 444, endPoint x: 919, endPoint y: 296, distance: 148.0
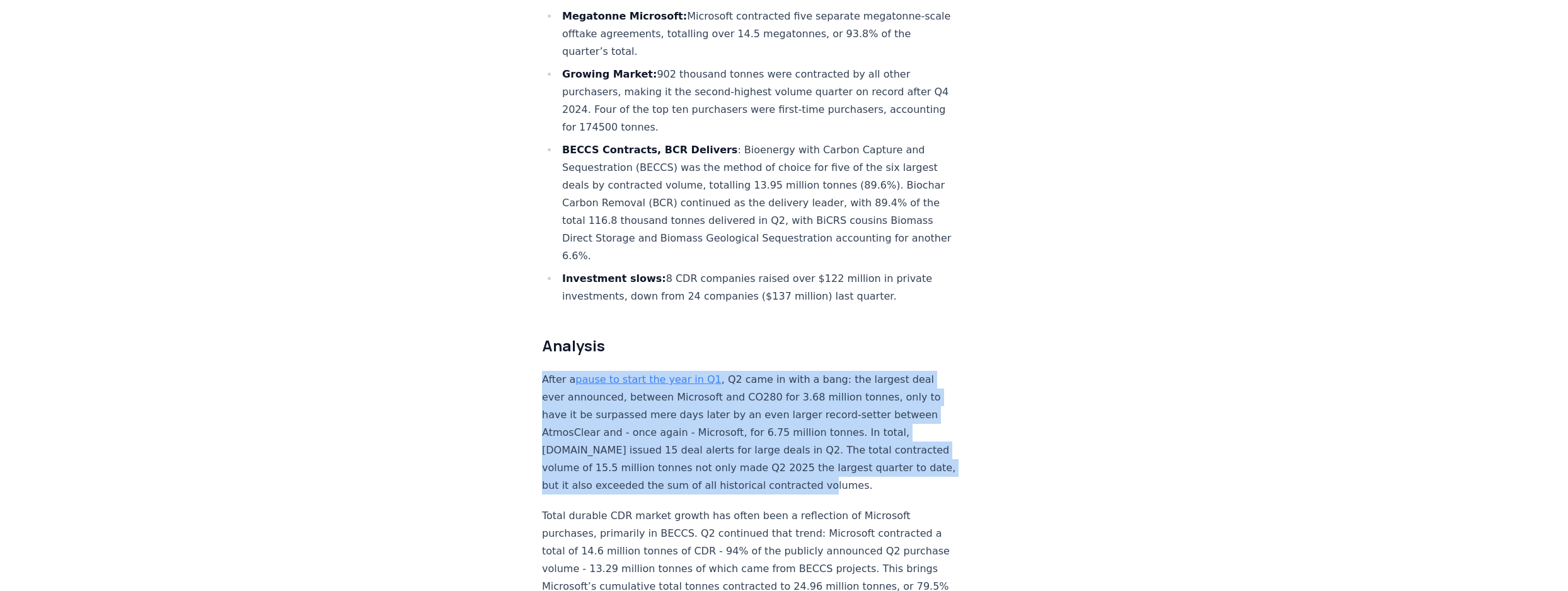
drag, startPoint x: 907, startPoint y: 421, endPoint x: 907, endPoint y: 446, distance: 25.0
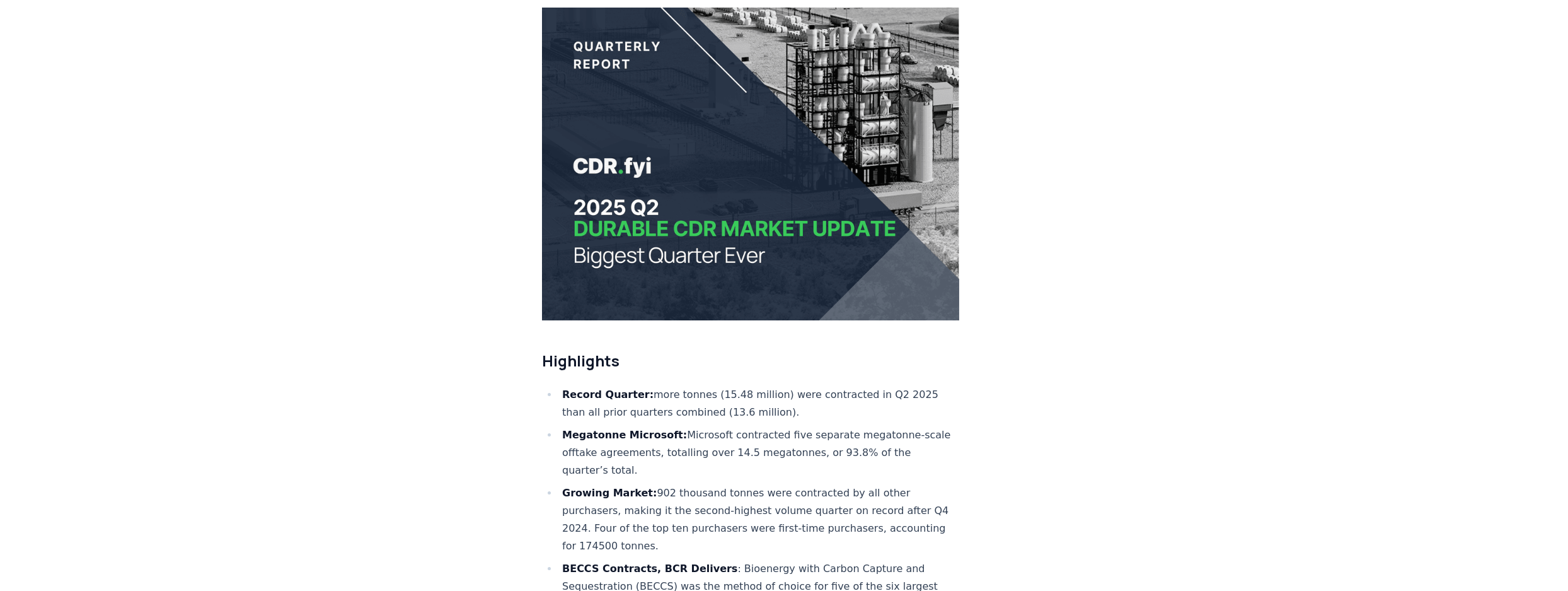
scroll to position [0, 0]
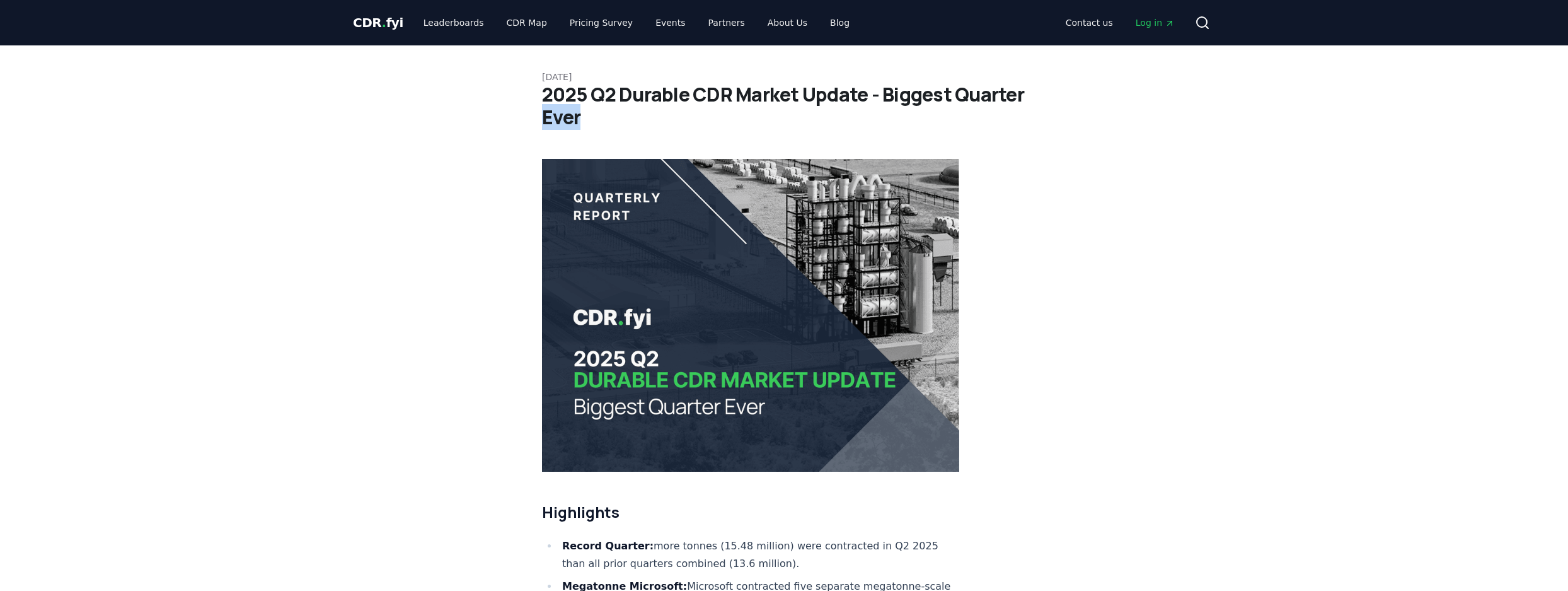
drag, startPoint x: 566, startPoint y: 113, endPoint x: 620, endPoint y: 126, distance: 55.5
click at [622, 126] on h1 "2025 Q2 Durable CDR Market Update - Biggest Quarter Ever" at bounding box center [784, 105] width 484 height 46
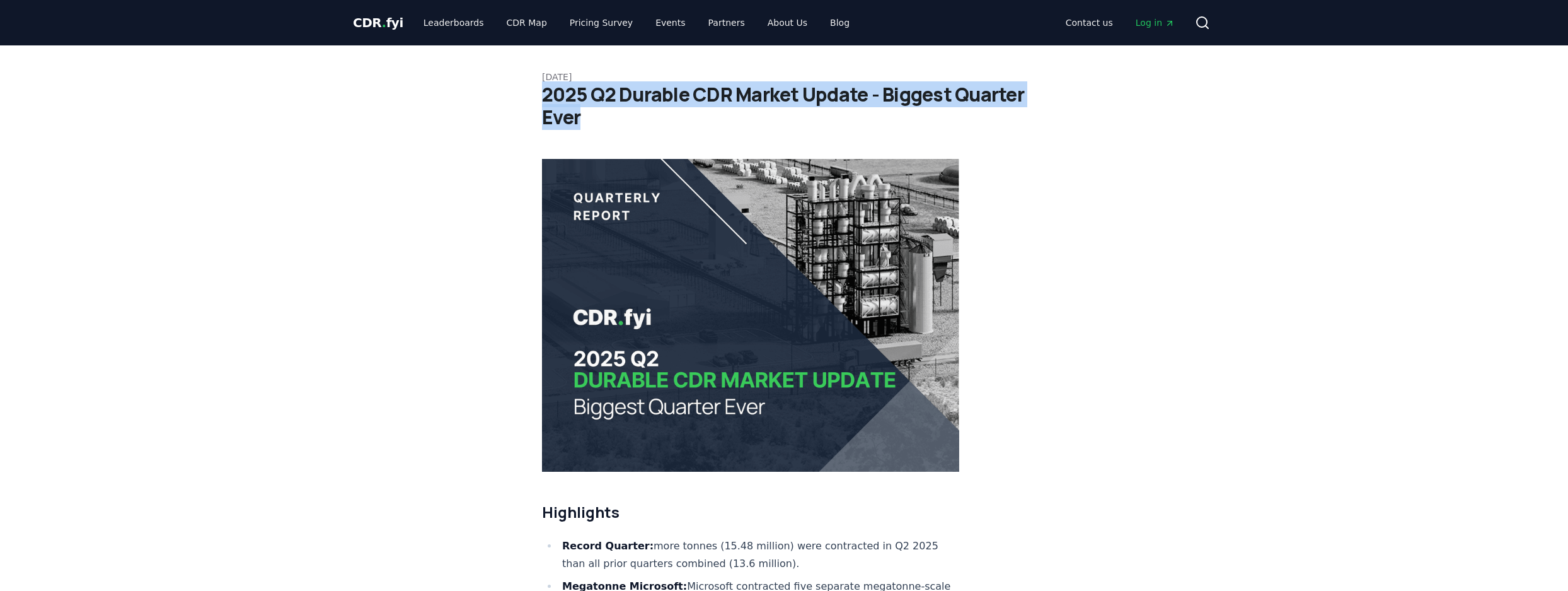
drag, startPoint x: 630, startPoint y: 124, endPoint x: 527, endPoint y: 101, distance: 105.5
click at [862, 90] on h1 "2025 Q2 Durable CDR Market Update - Biggest Quarter Ever" at bounding box center [784, 105] width 484 height 46
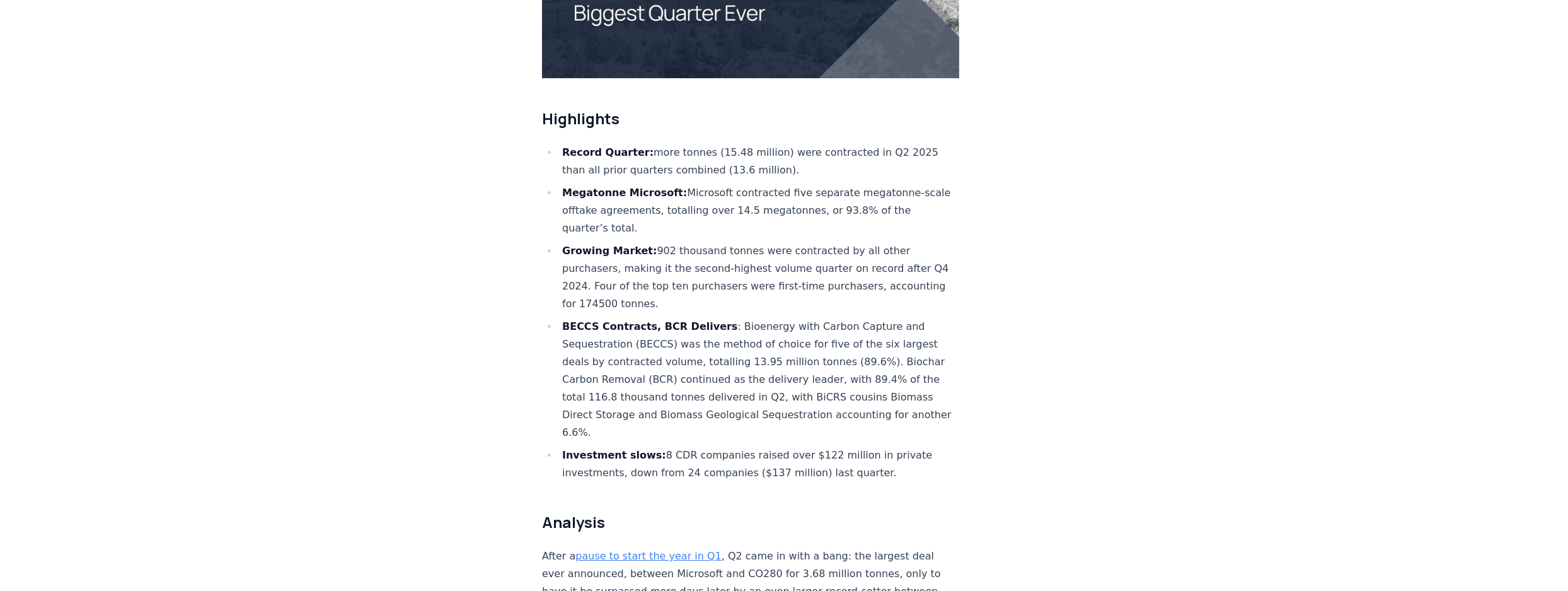
scroll to position [401, 0]
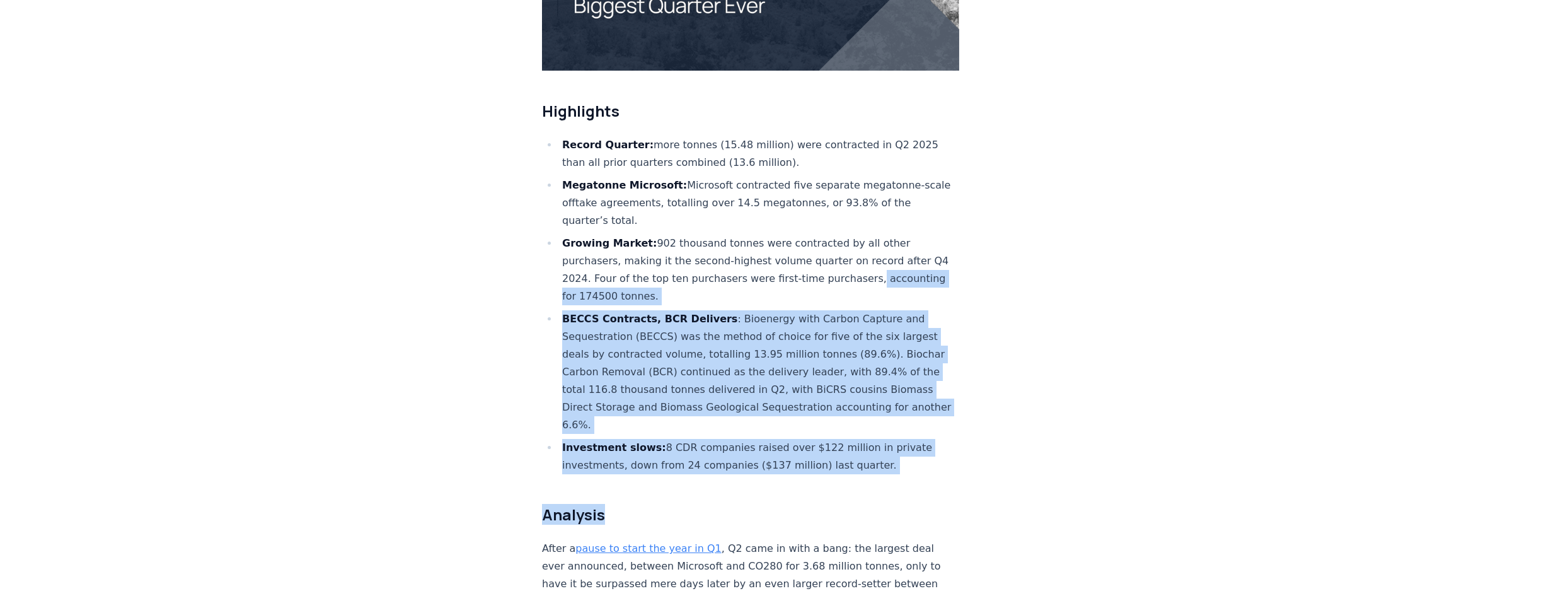
drag, startPoint x: 916, startPoint y: 297, endPoint x: 949, endPoint y: 438, distance: 144.8
drag, startPoint x: 943, startPoint y: 425, endPoint x: 893, endPoint y: 243, distance: 188.7
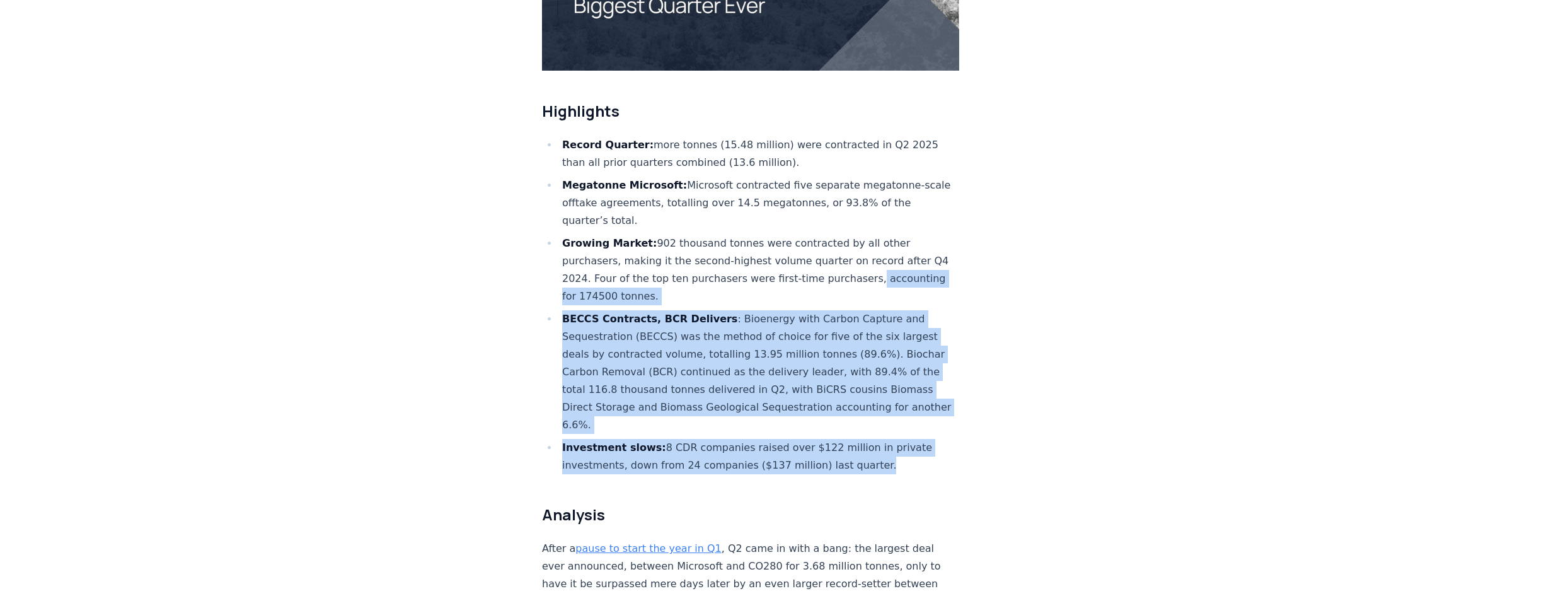
click at [893, 243] on li "Growing Market: 902 thousand tonnes were contracted by all other purchasers, ma…" at bounding box center [758, 270] width 401 height 71
drag, startPoint x: 912, startPoint y: 337, endPoint x: 937, endPoint y: 433, distance: 99.2
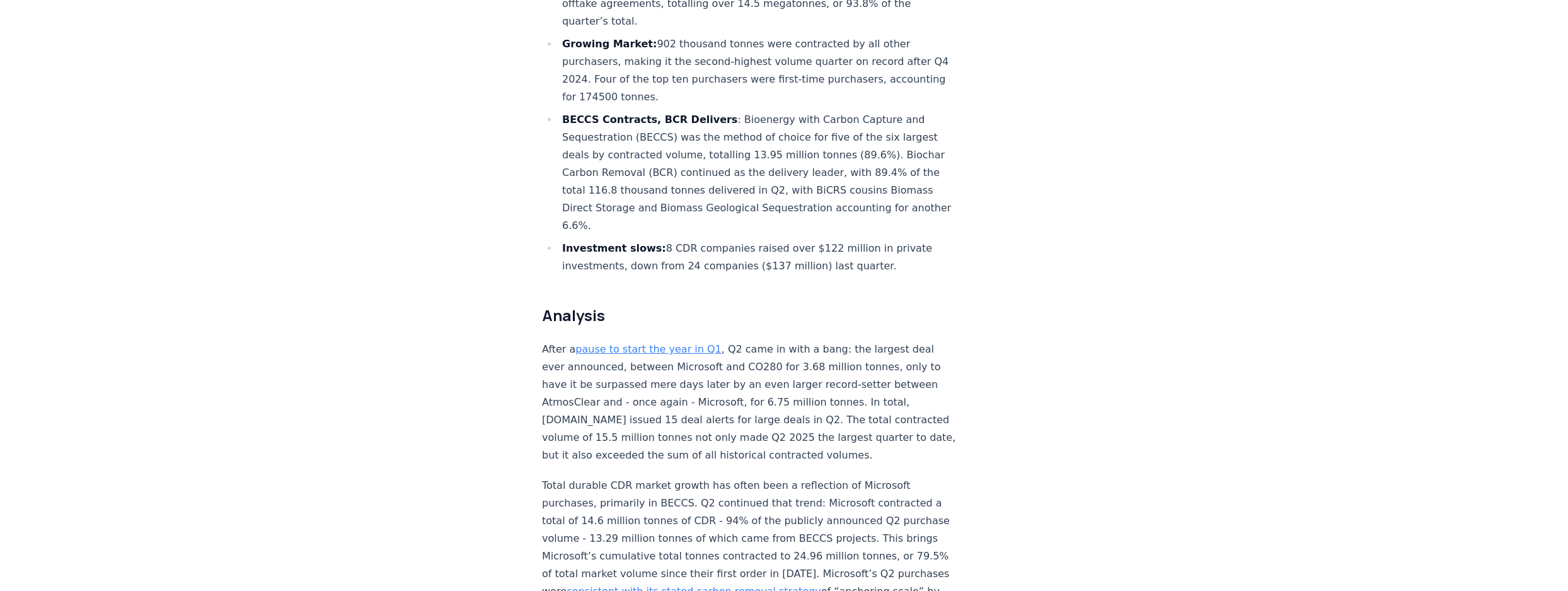
scroll to position [459, 0]
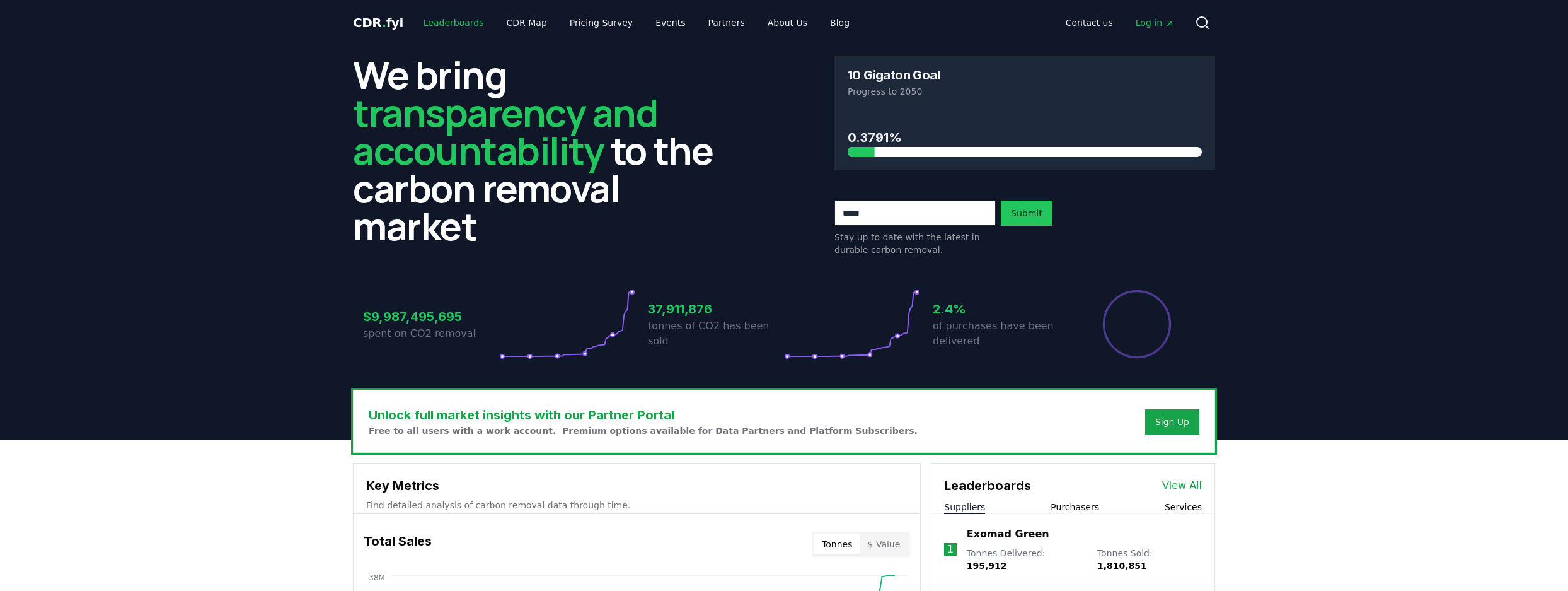
click at [455, 22] on link "Leaderboards" at bounding box center [454, 22] width 81 height 22
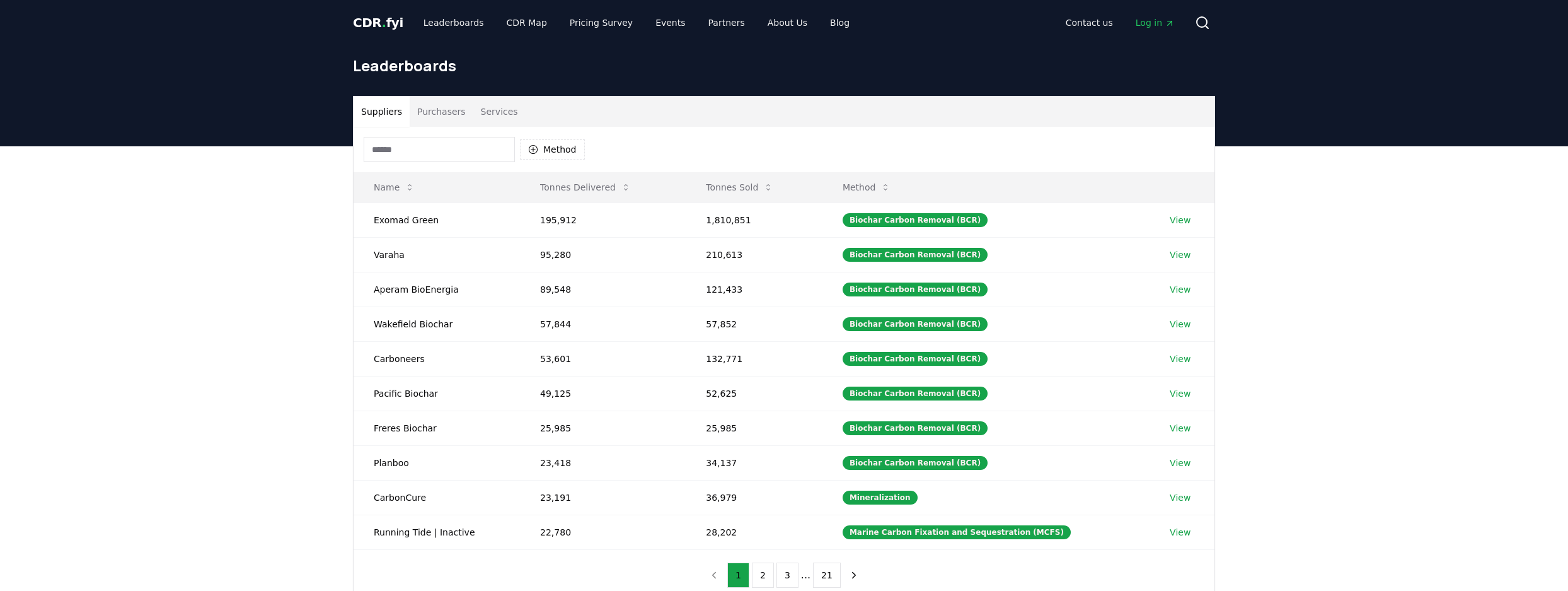
click at [367, 26] on span "CDR . fyi" at bounding box center [378, 22] width 50 height 15
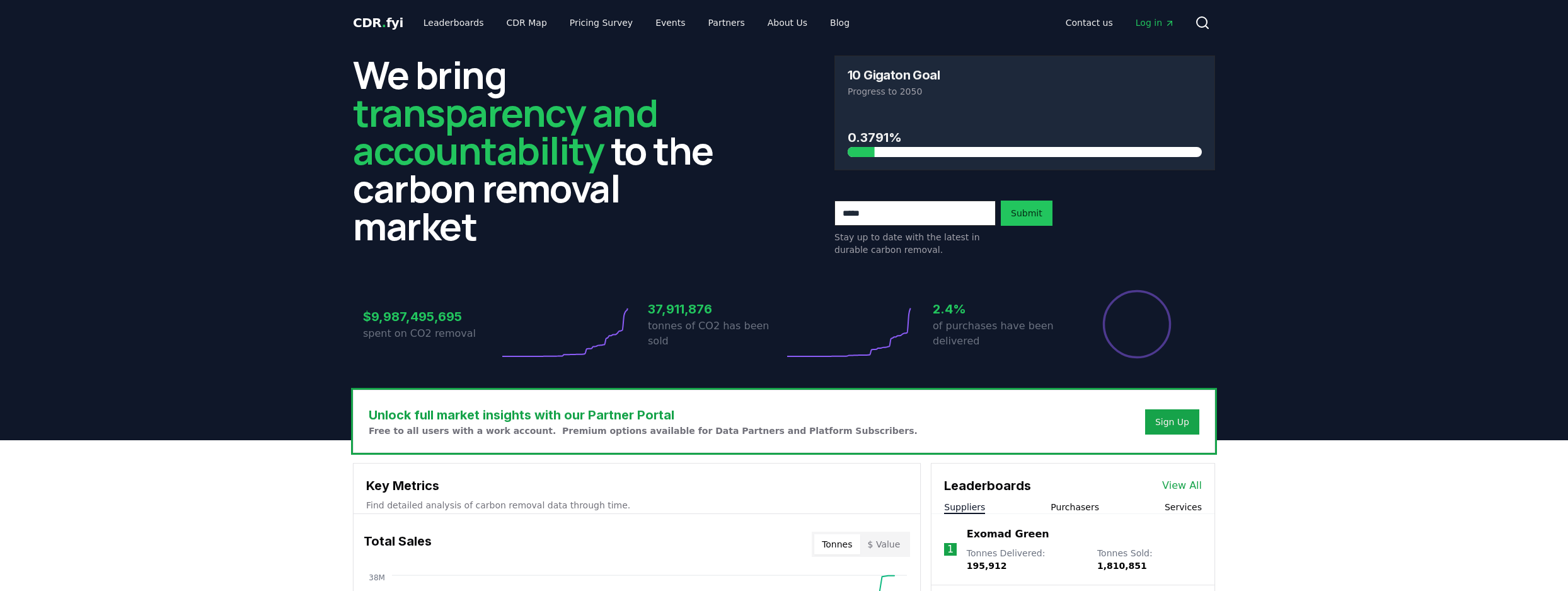
click at [926, 212] on input "email" at bounding box center [915, 213] width 161 height 25
click at [1203, 248] on div "Stay up to date with the latest in durable carbon removal. Submit" at bounding box center [1025, 228] width 381 height 56
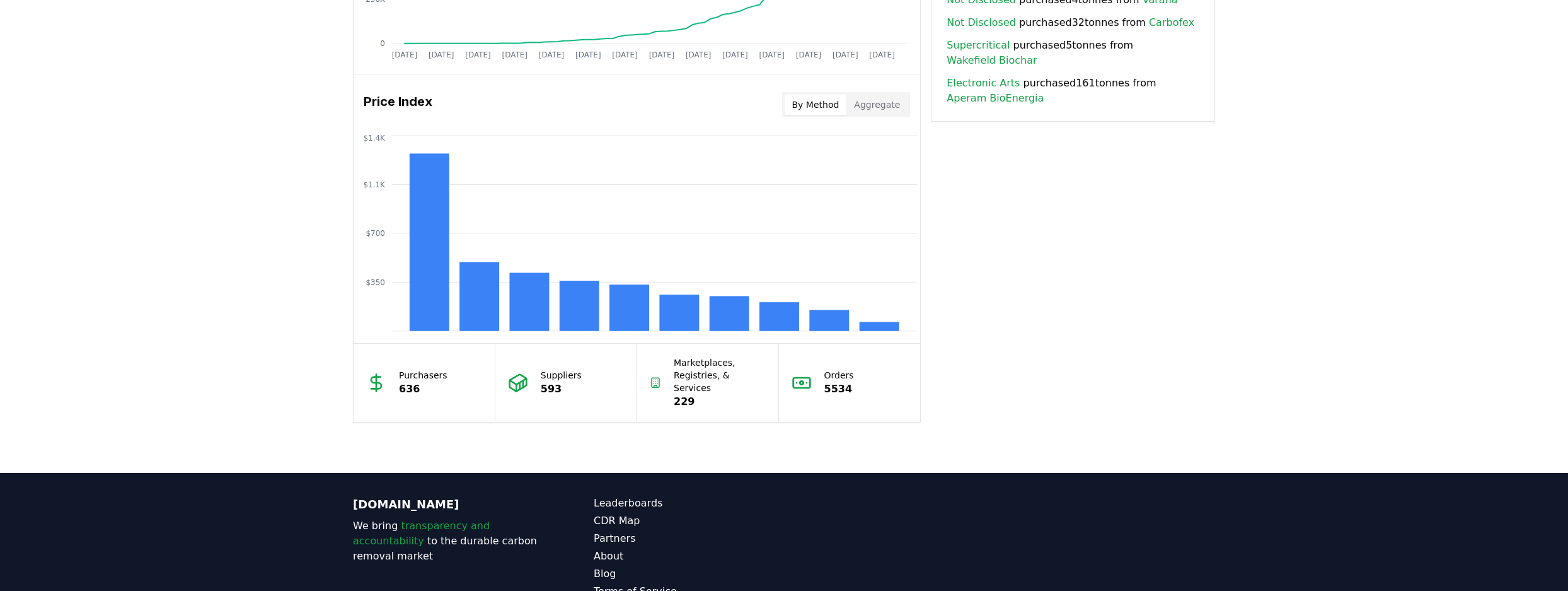
scroll to position [970, 0]
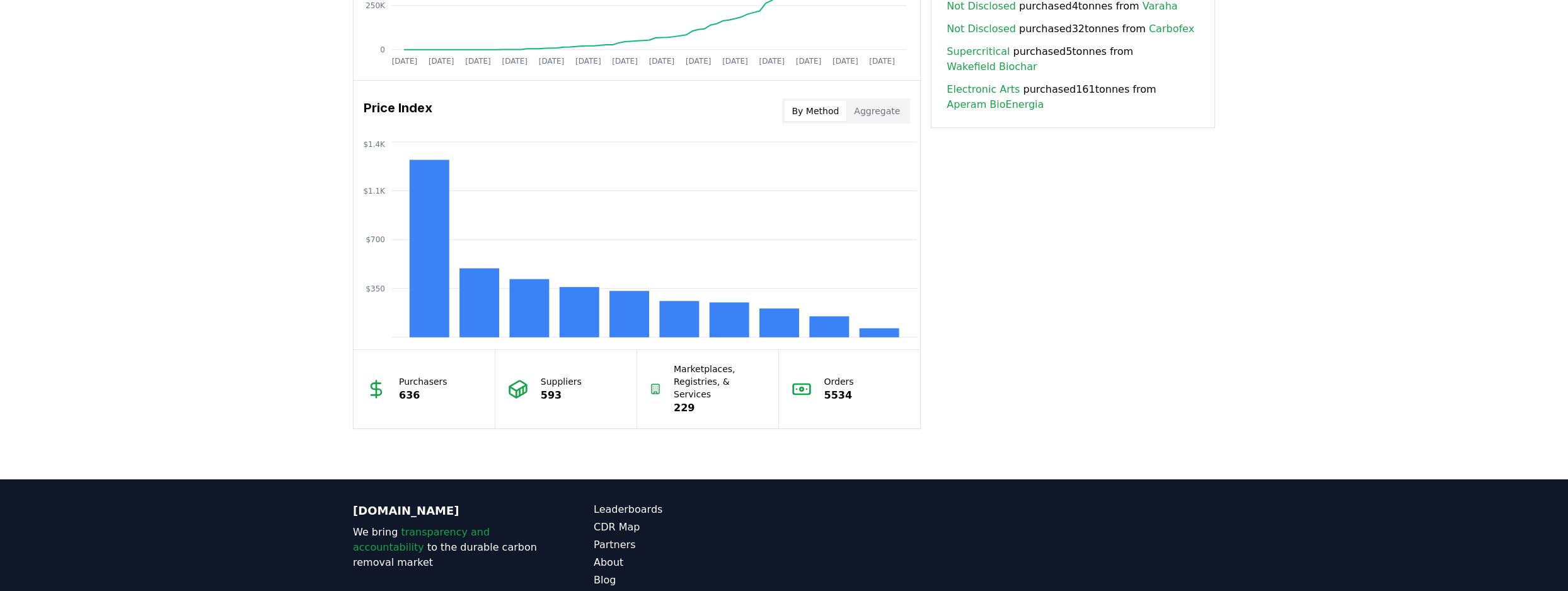
click at [874, 103] on button "Aggregate" at bounding box center [877, 111] width 61 height 21
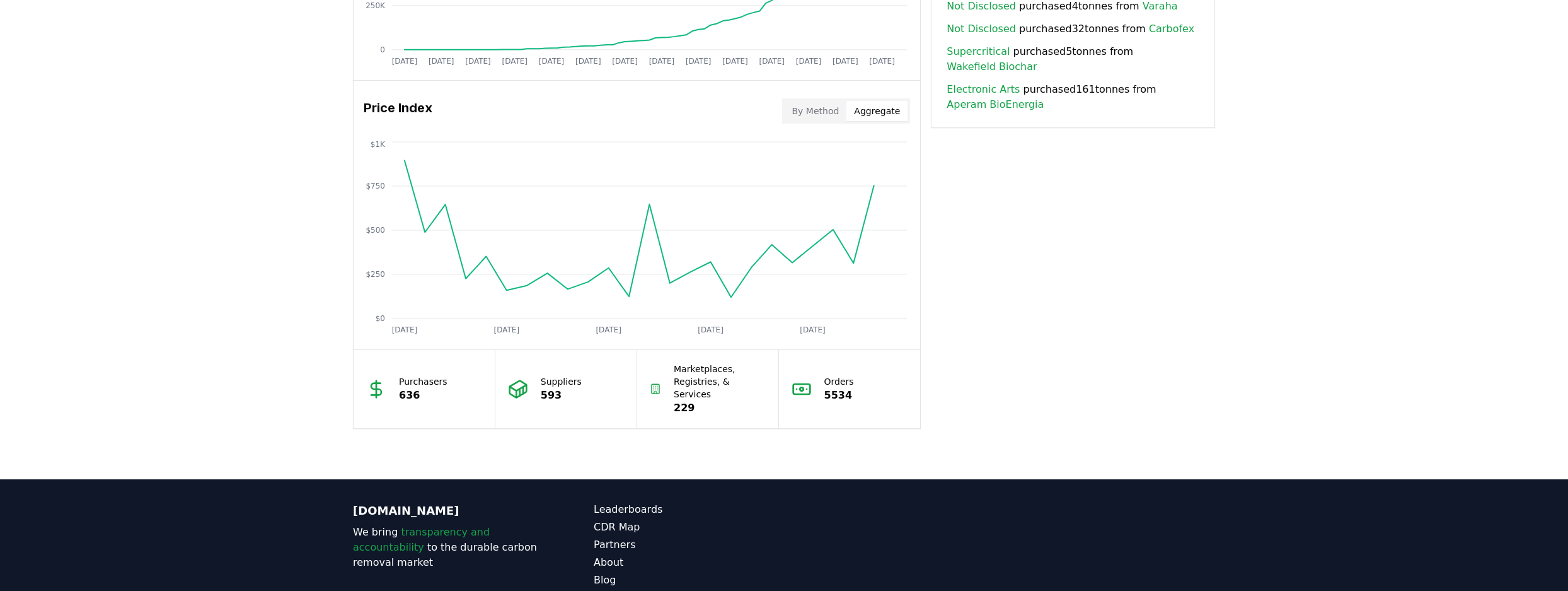
click at [825, 108] on button "By Method" at bounding box center [815, 111] width 62 height 21
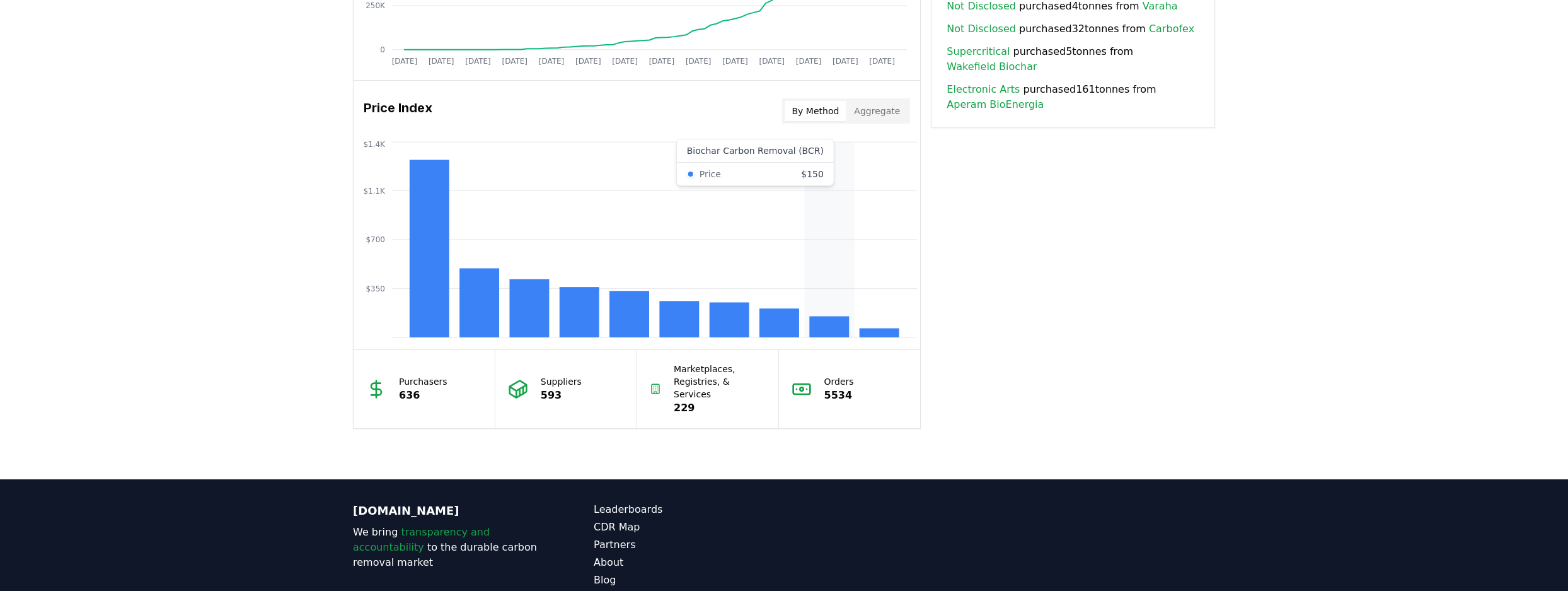
click at [813, 317] on rect at bounding box center [829, 327] width 40 height 21
click at [815, 321] on rect at bounding box center [829, 327] width 40 height 21
click at [819, 323] on rect at bounding box center [829, 327] width 40 height 21
click at [823, 323] on rect at bounding box center [829, 327] width 40 height 21
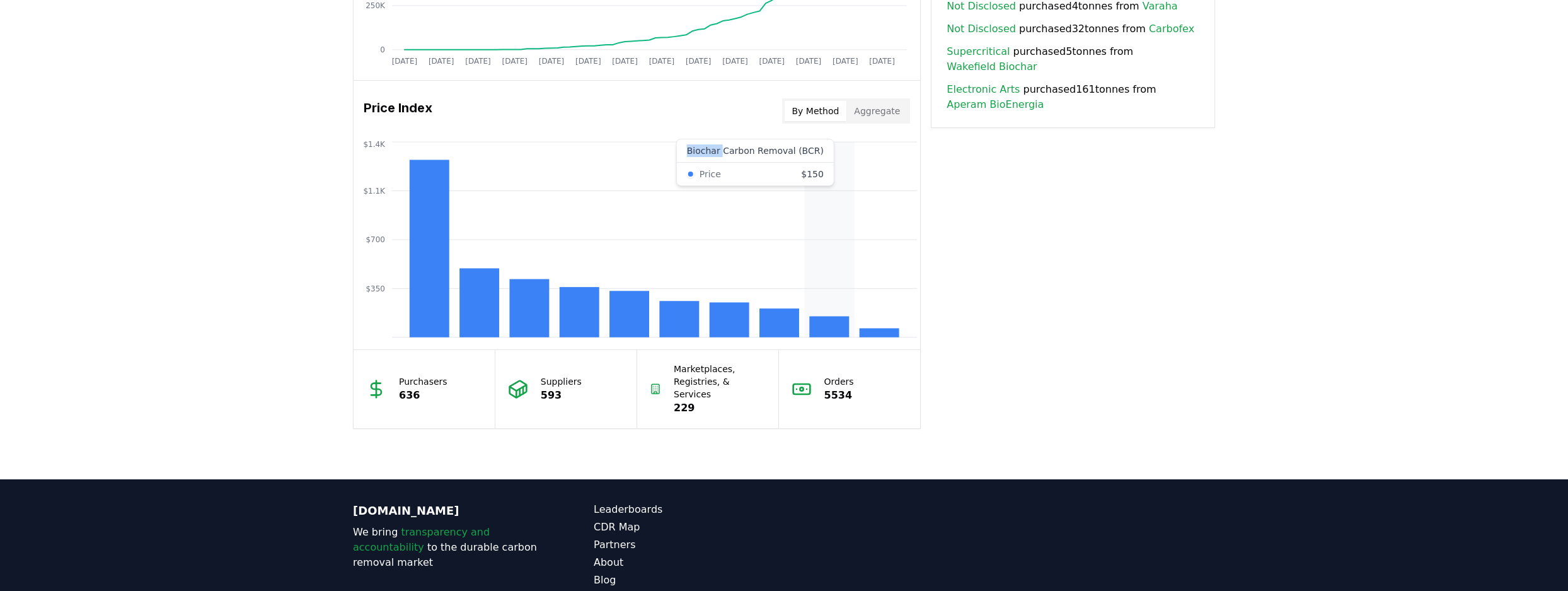
click at [823, 323] on rect at bounding box center [829, 327] width 40 height 21
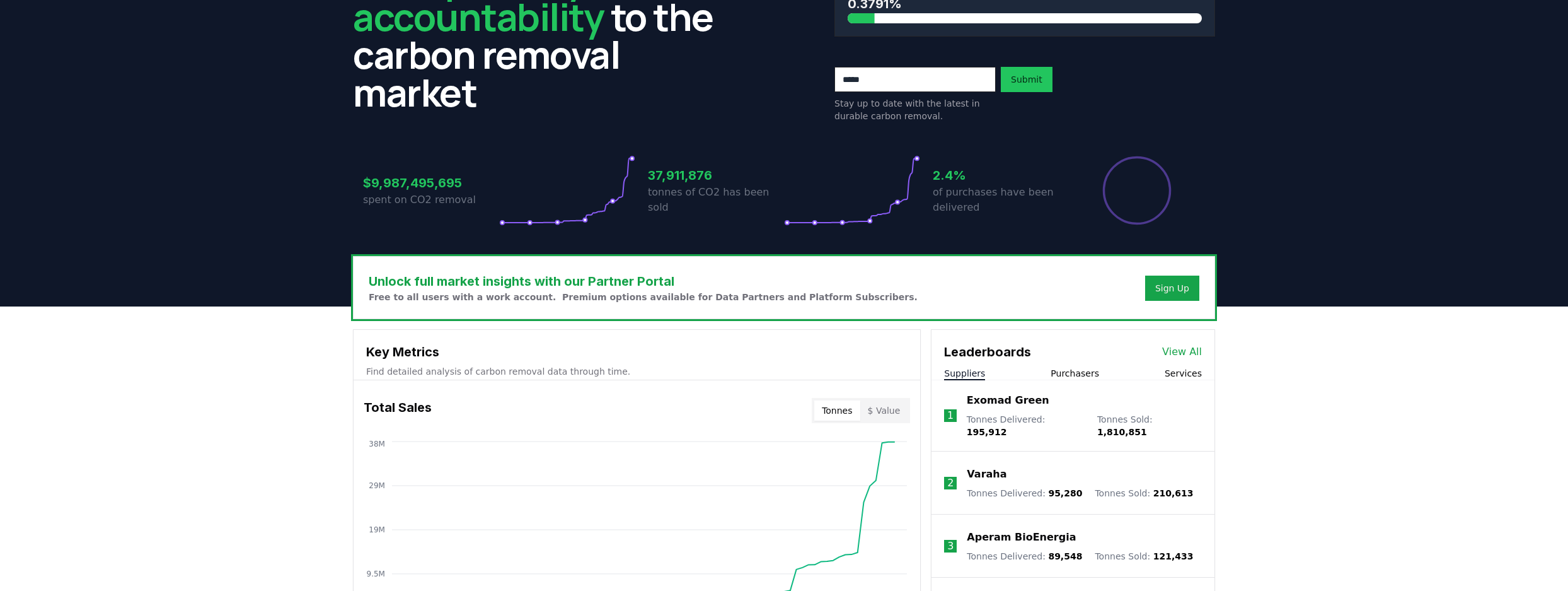
scroll to position [0, 0]
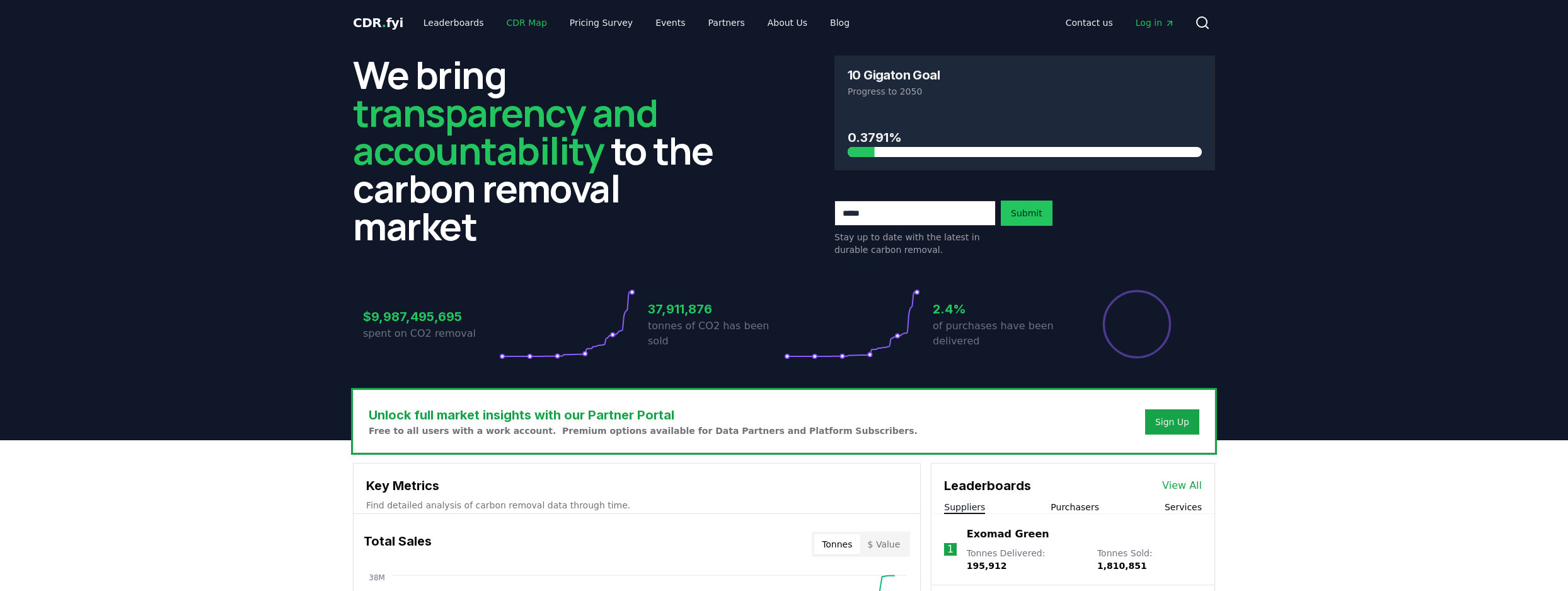
click at [515, 22] on link "CDR Map" at bounding box center [526, 22] width 61 height 22
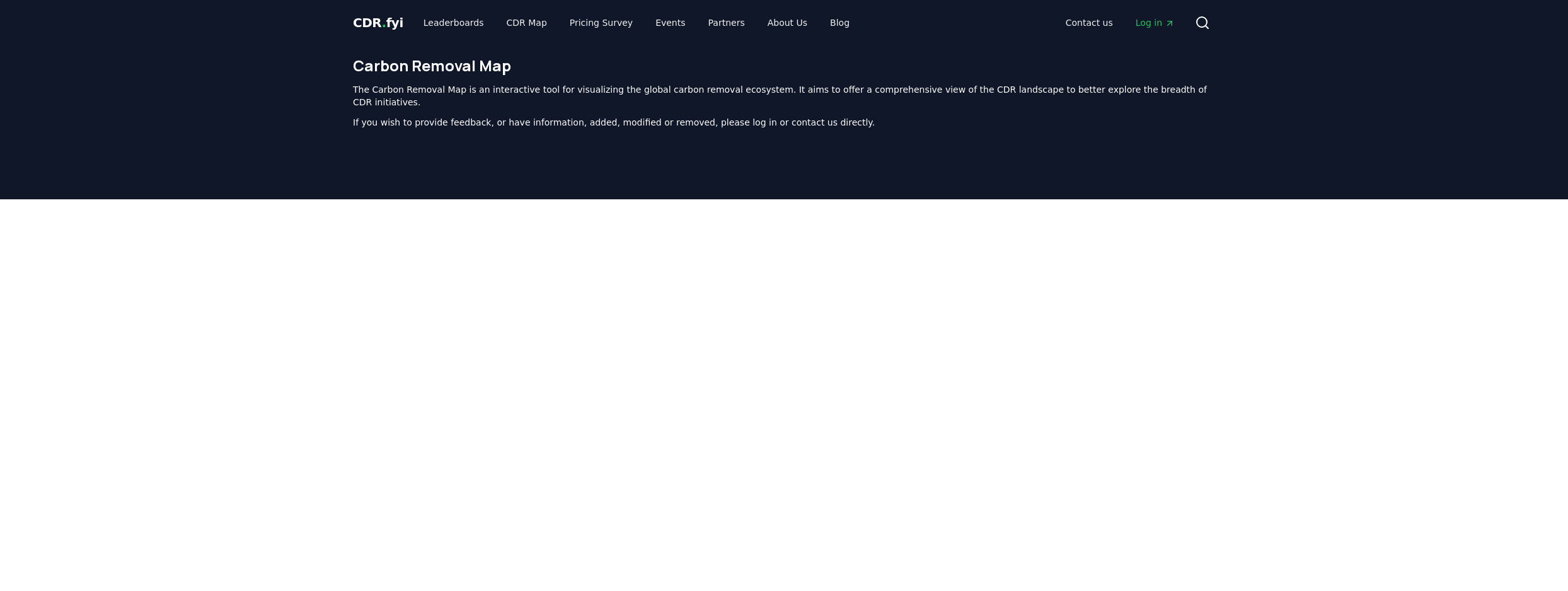
click at [1147, 17] on span "Log in" at bounding box center [1155, 23] width 39 height 13
click at [1322, 284] on div at bounding box center [784, 495] width 1568 height 591
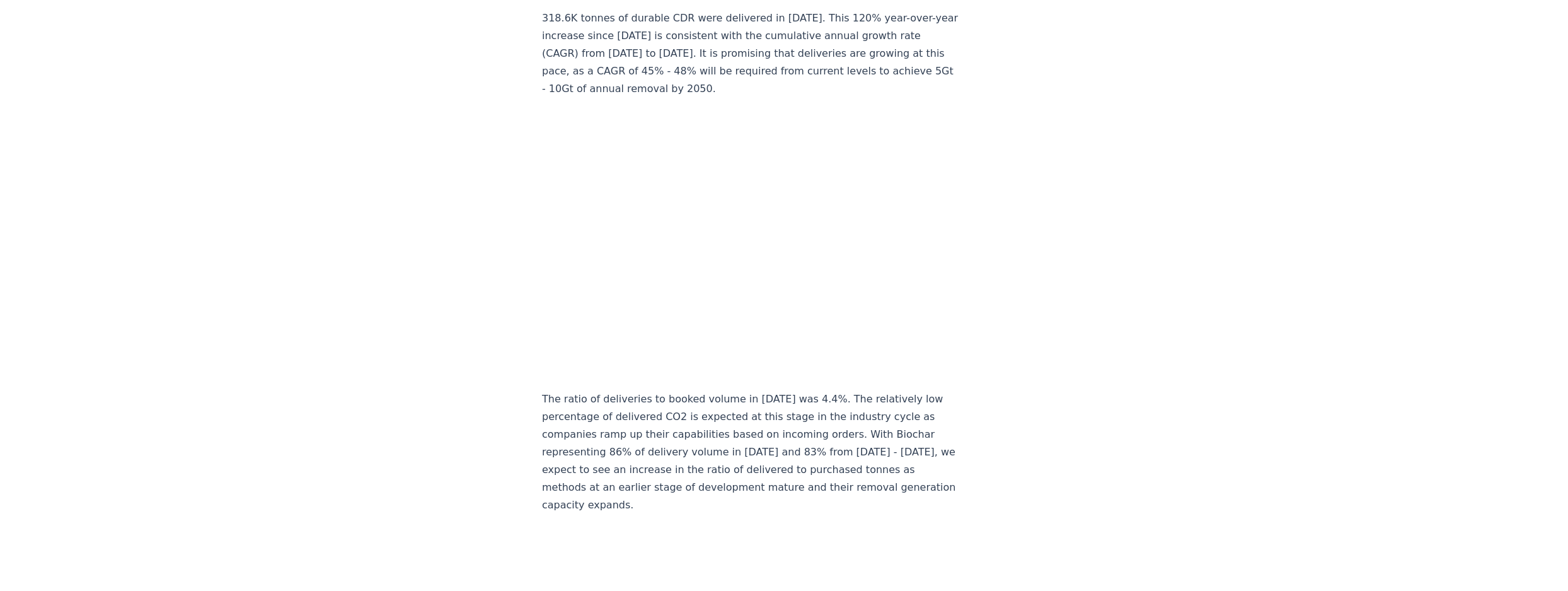
scroll to position [6454, 0]
click at [863, 418] on p "The ratio of deliveries to booked volume in 2024 was 4.4%. The relatively low p…" at bounding box center [751, 450] width 417 height 124
click at [868, 419] on p "The ratio of deliveries to booked volume in 2024 was 4.4%. The relatively low p…" at bounding box center [751, 450] width 417 height 124
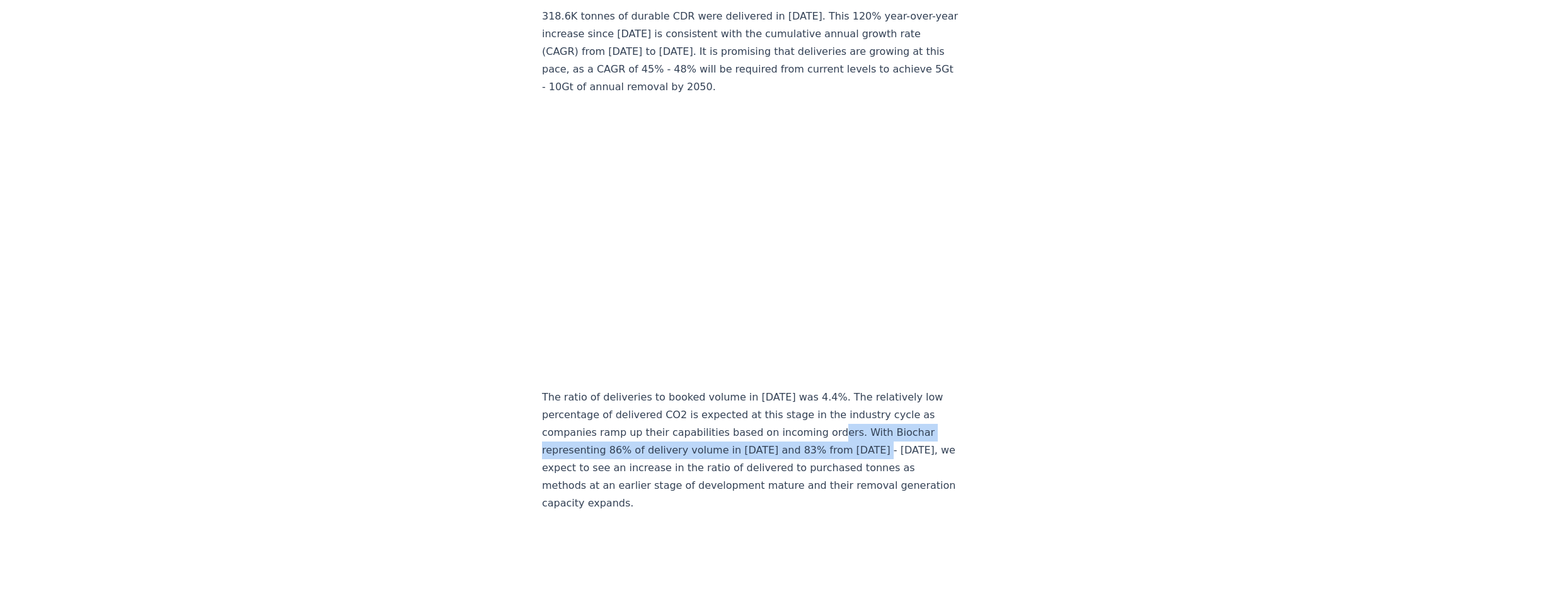
drag, startPoint x: 829, startPoint y: 407, endPoint x: 869, endPoint y: 430, distance: 46.1
click at [869, 430] on p "The ratio of deliveries to booked volume in 2024 was 4.4%. The relatively low p…" at bounding box center [751, 450] width 417 height 124
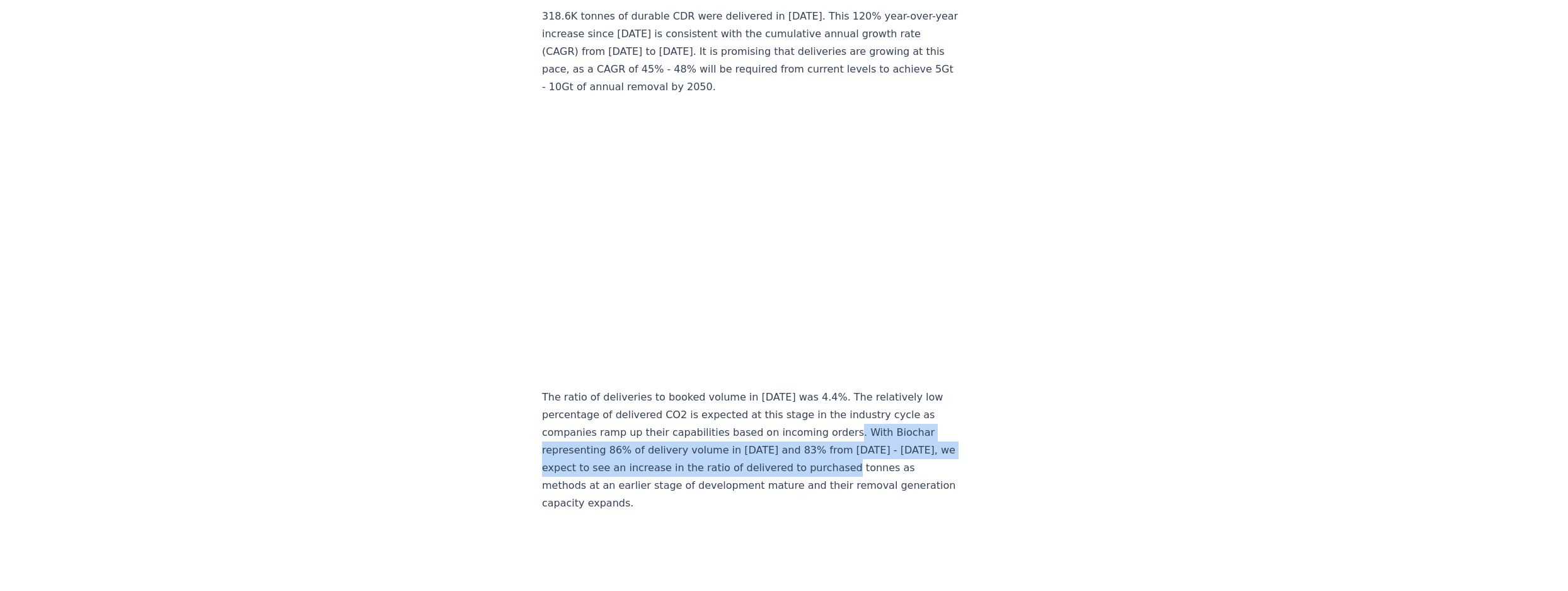
drag, startPoint x: 838, startPoint y: 413, endPoint x: 867, endPoint y: 448, distance: 45.5
click at [867, 448] on p "The ratio of deliveries to booked volume in 2024 was 4.4%. The relatively low p…" at bounding box center [751, 450] width 417 height 124
drag, startPoint x: 867, startPoint y: 448, endPoint x: 852, endPoint y: 406, distance: 44.6
click at [852, 406] on p "The ratio of deliveries to booked volume in 2024 was 4.4%. The relatively low p…" at bounding box center [751, 450] width 417 height 124
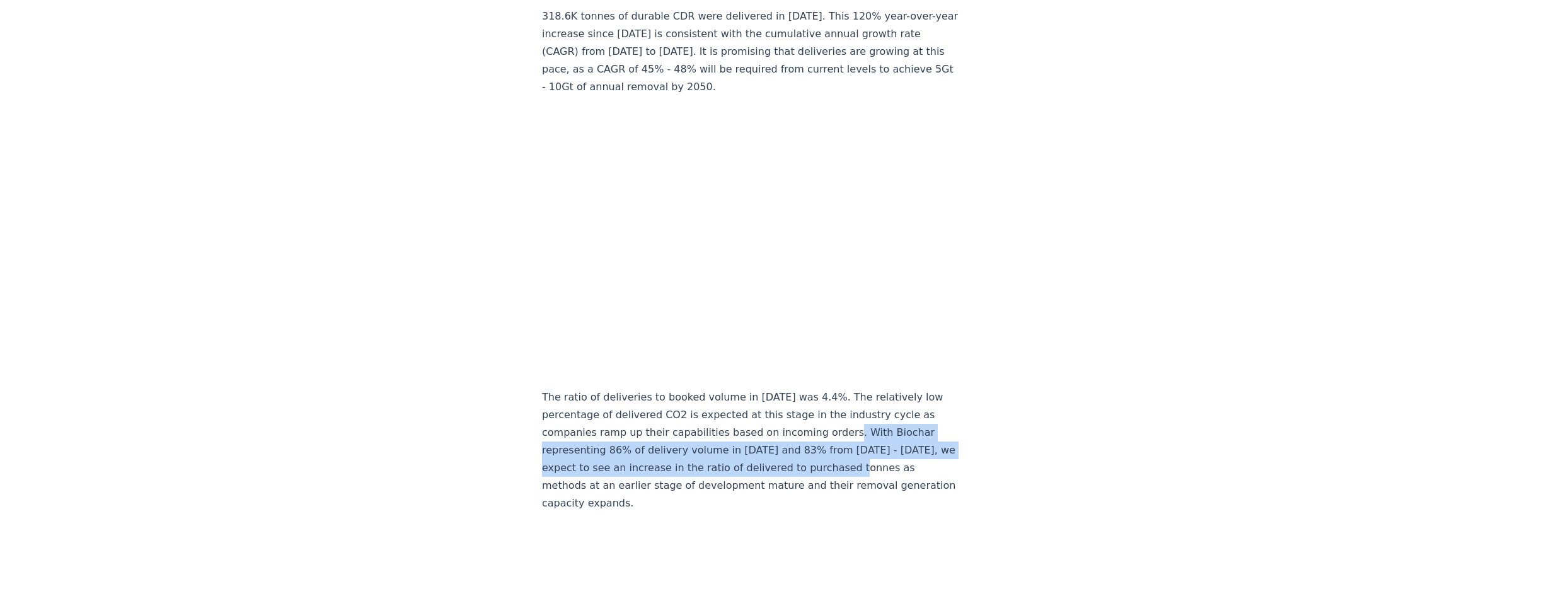
click at [852, 406] on p "The ratio of deliveries to booked volume in 2024 was 4.4%. The relatively low p…" at bounding box center [751, 450] width 417 height 124
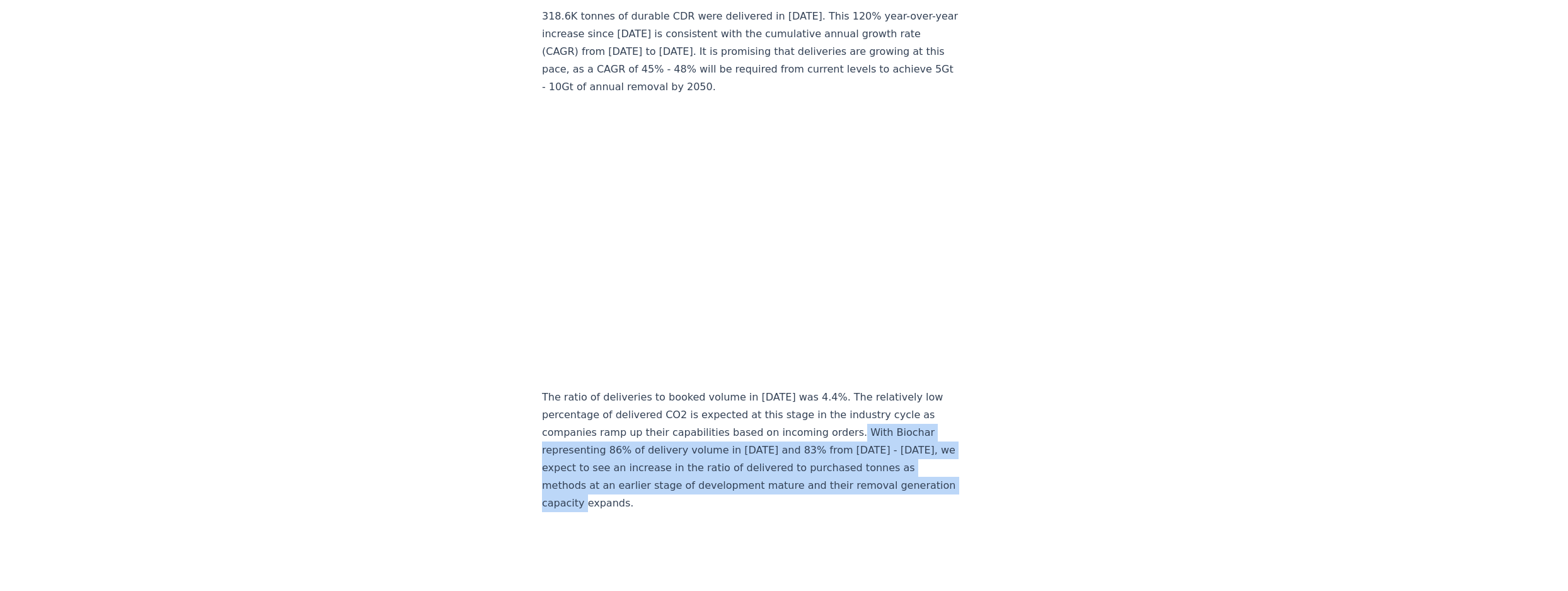
drag, startPoint x: 844, startPoint y: 406, endPoint x: 881, endPoint y: 473, distance: 76.5
click at [881, 473] on p "The ratio of deliveries to booked volume in 2024 was 4.4%. The relatively low p…" at bounding box center [751, 450] width 417 height 124
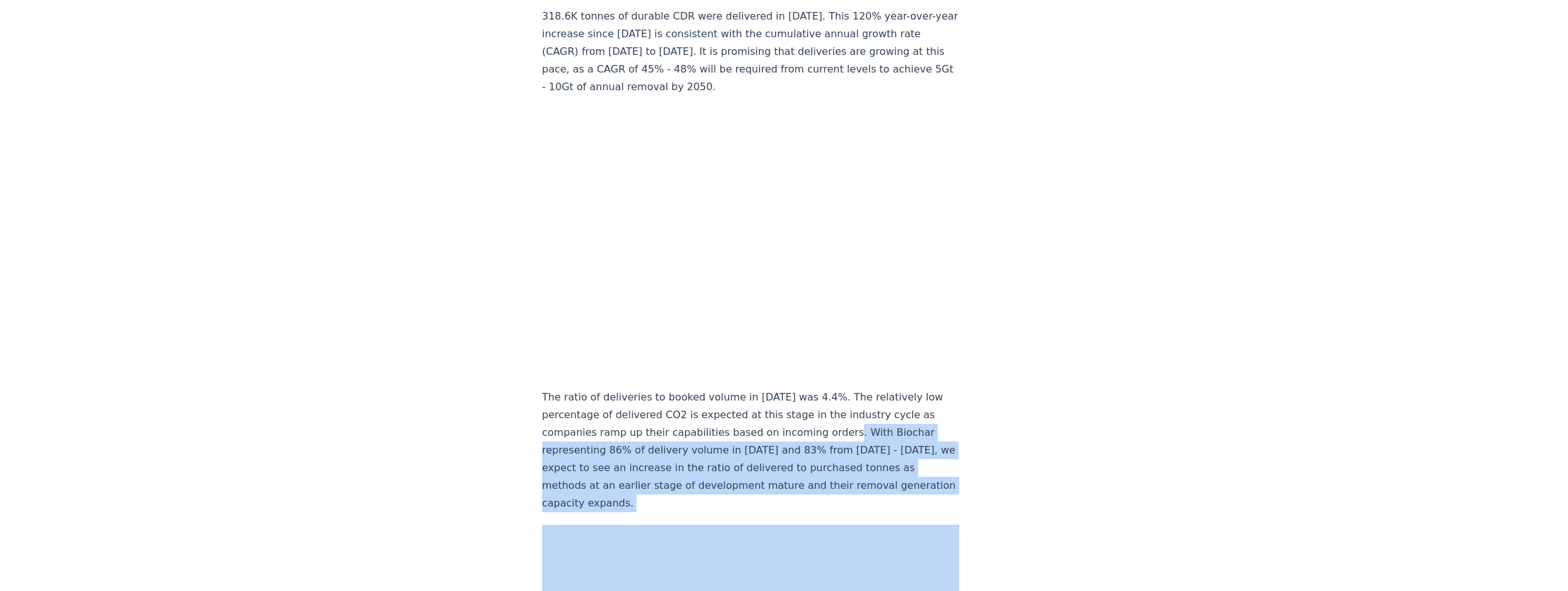
drag, startPoint x: 878, startPoint y: 465, endPoint x: 849, endPoint y: 410, distance: 62.2
click at [849, 410] on p "The ratio of deliveries to booked volume in 2024 was 4.4%. The relatively low p…" at bounding box center [751, 450] width 417 height 124
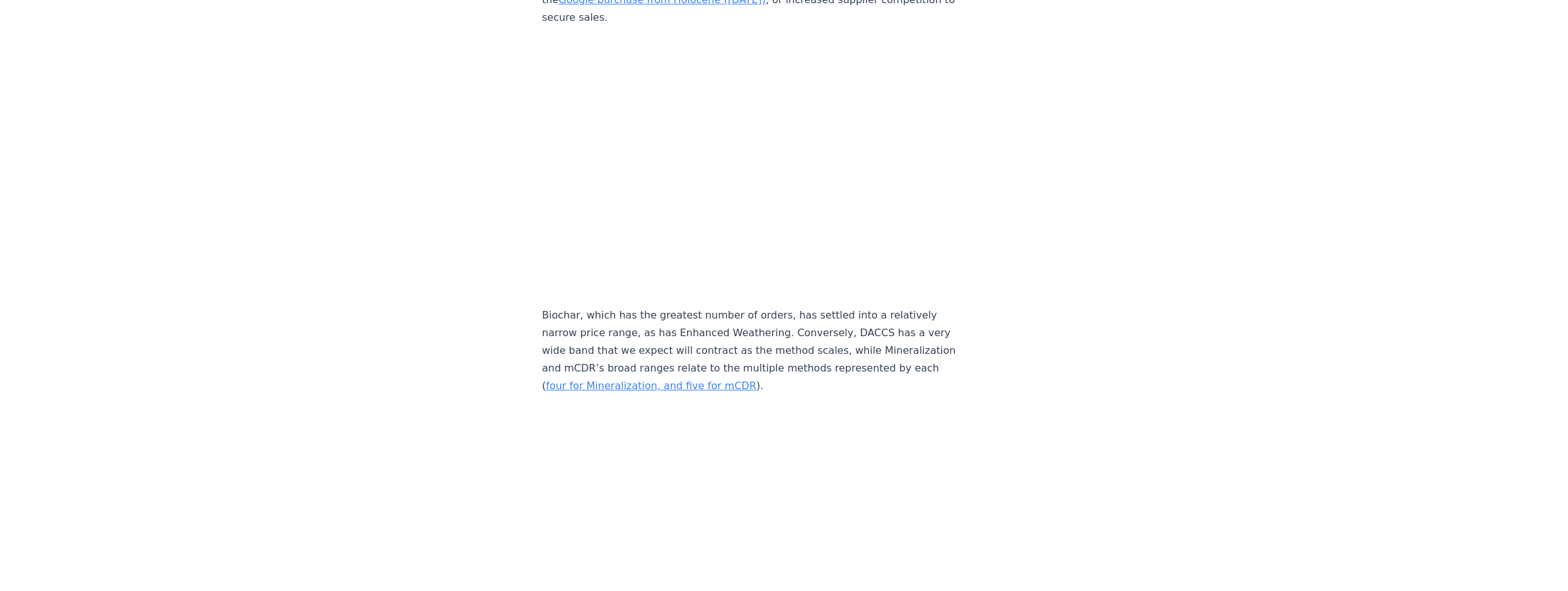
scroll to position [5709, 0]
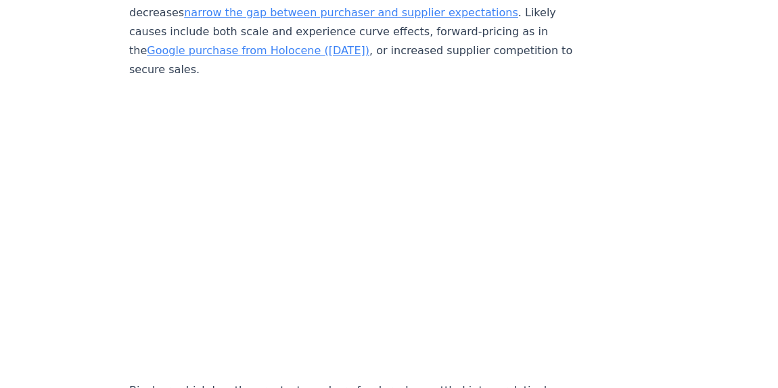
scroll to position [6126, 0]
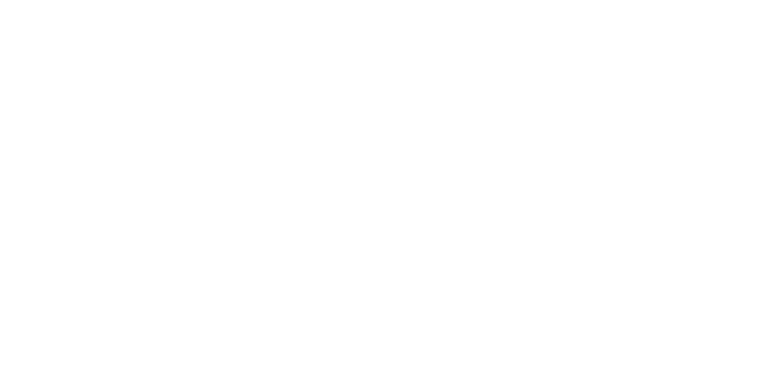
scroll to position [3833, 0]
